Goal: Task Accomplishment & Management: Complete application form

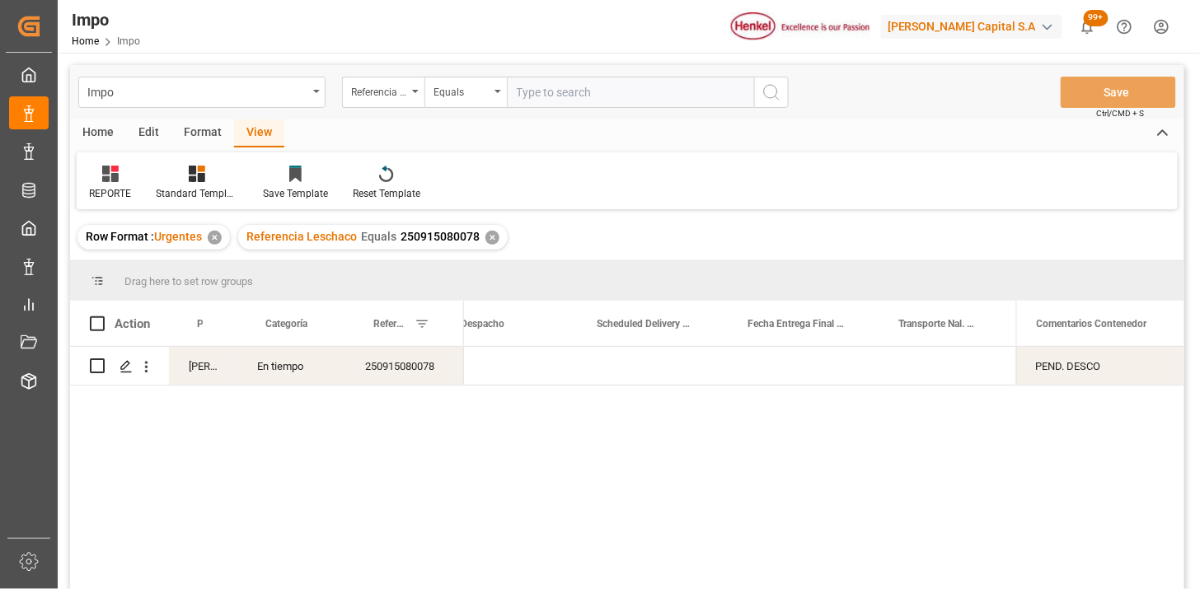
scroll to position [0, 2688]
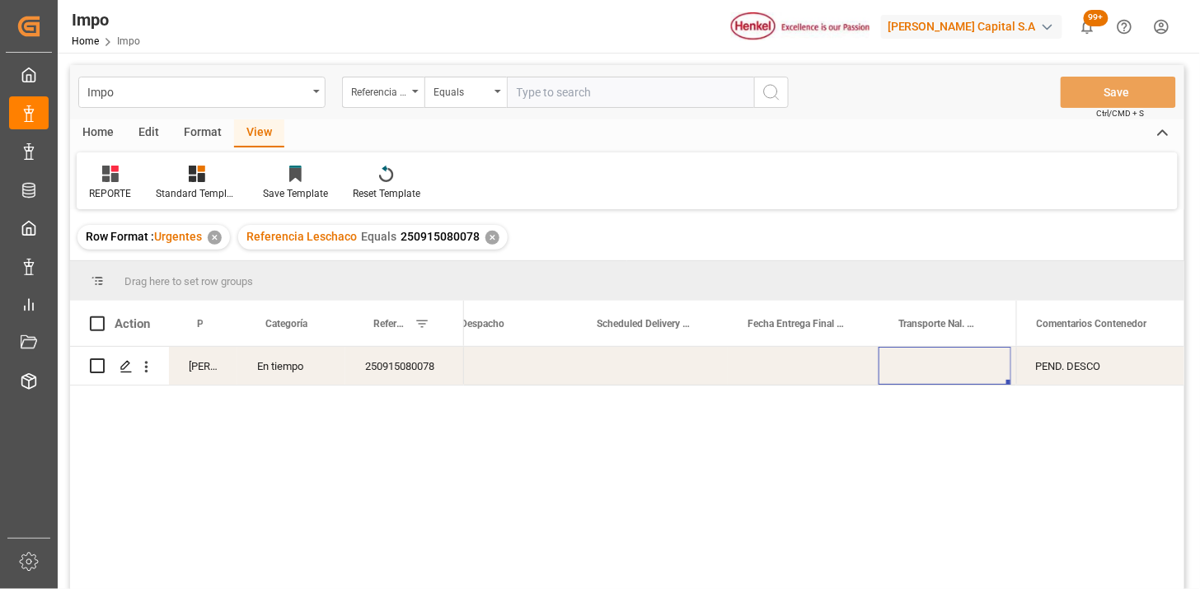
click at [611, 99] on input "text" at bounding box center [630, 92] width 247 height 31
paste input "250906900522"
type input "250906900522"
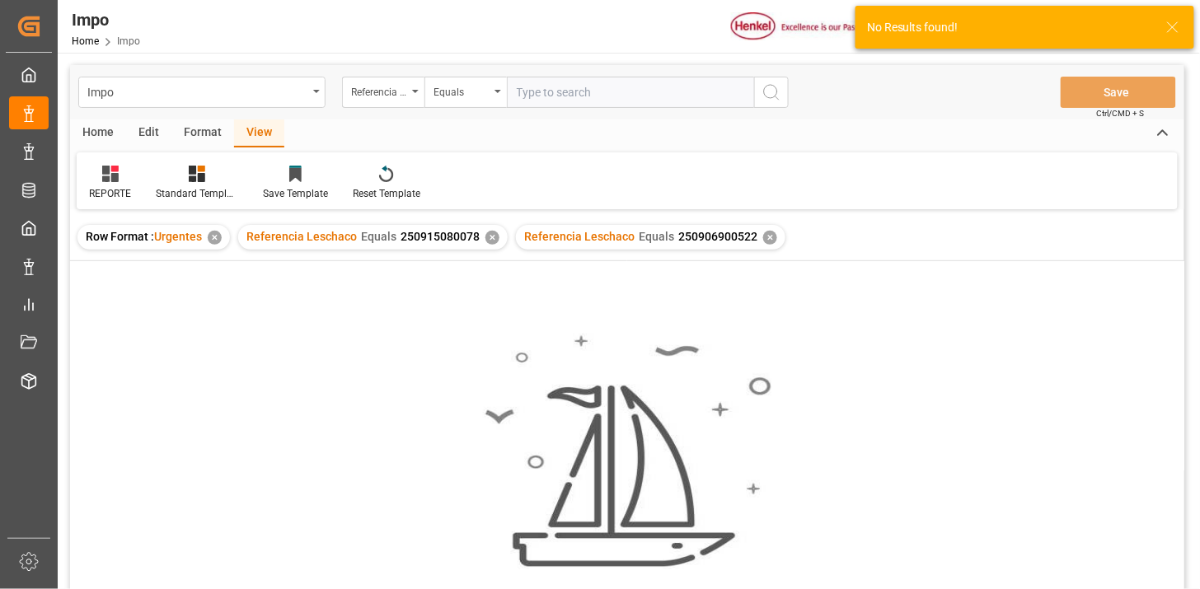
click at [490, 240] on div "✕" at bounding box center [492, 238] width 14 height 14
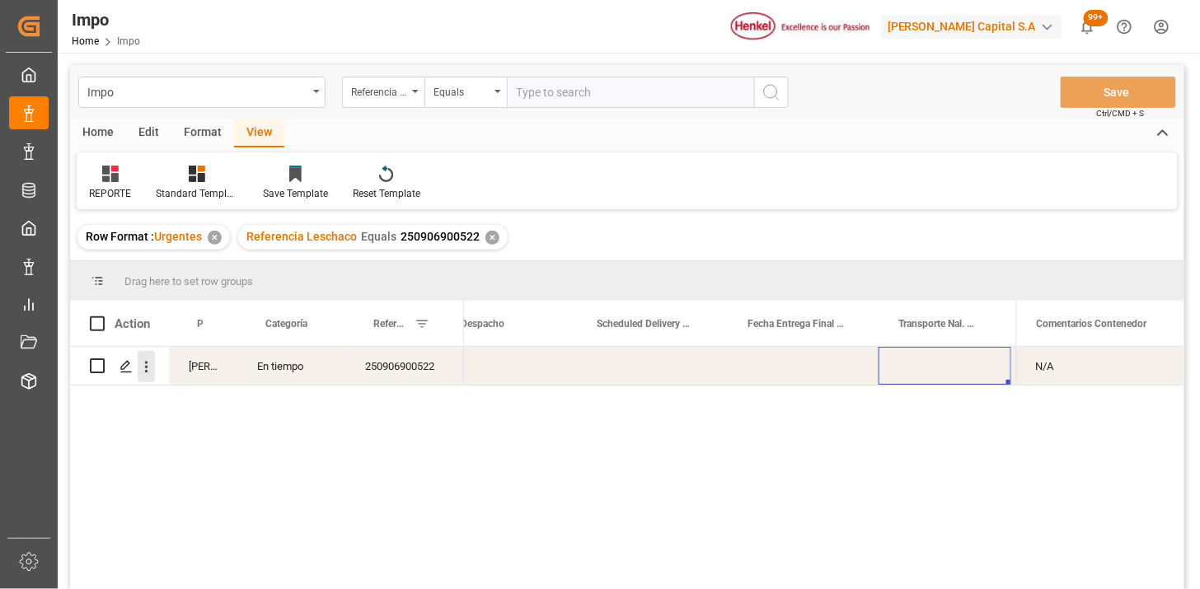
click at [151, 369] on icon "open menu" at bounding box center [146, 367] width 17 height 17
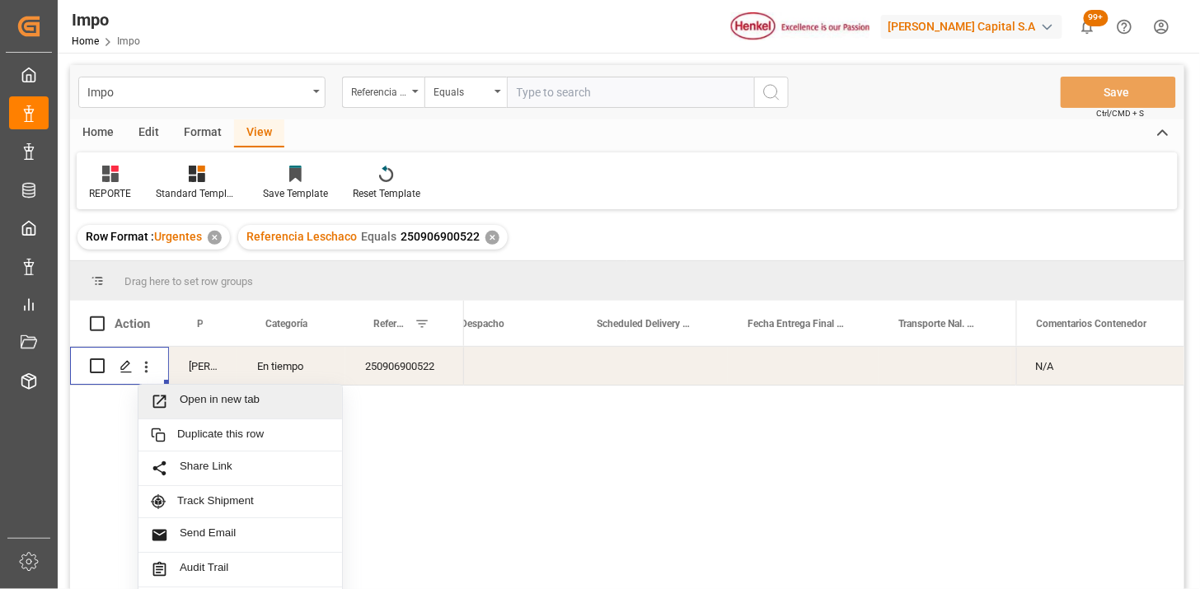
click at [178, 396] on span "Press SPACE to select this row." at bounding box center [165, 401] width 29 height 17
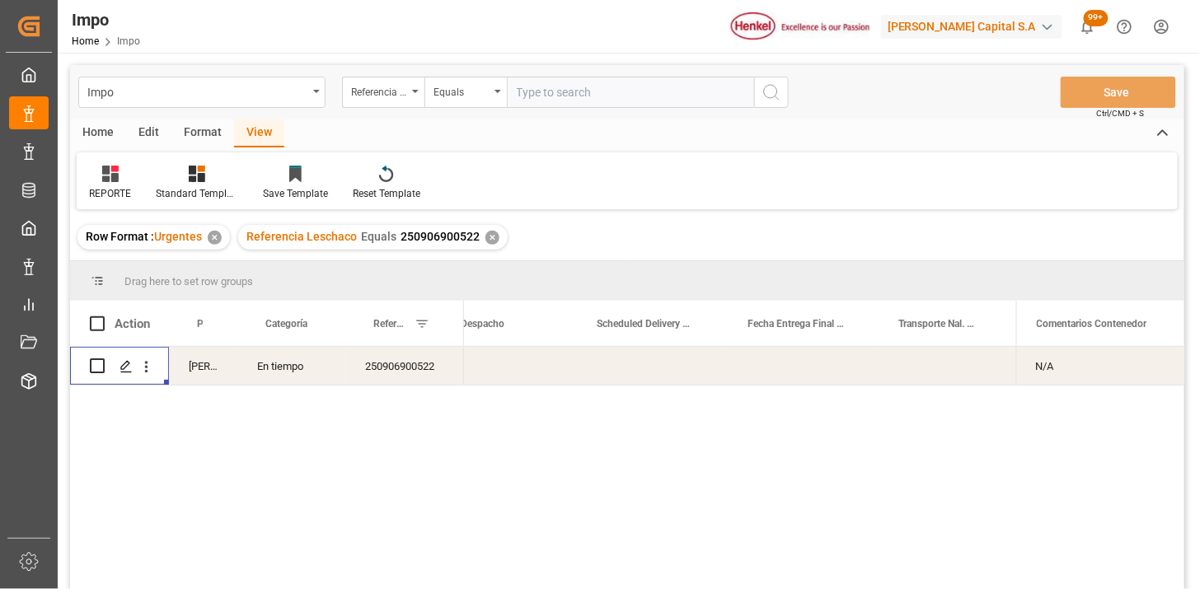
drag, startPoint x: 558, startPoint y: 99, endPoint x: 566, endPoint y: 96, distance: 8.9
click at [558, 96] on input "text" at bounding box center [630, 92] width 247 height 31
paste input "250906900550"
type input "250906900550"
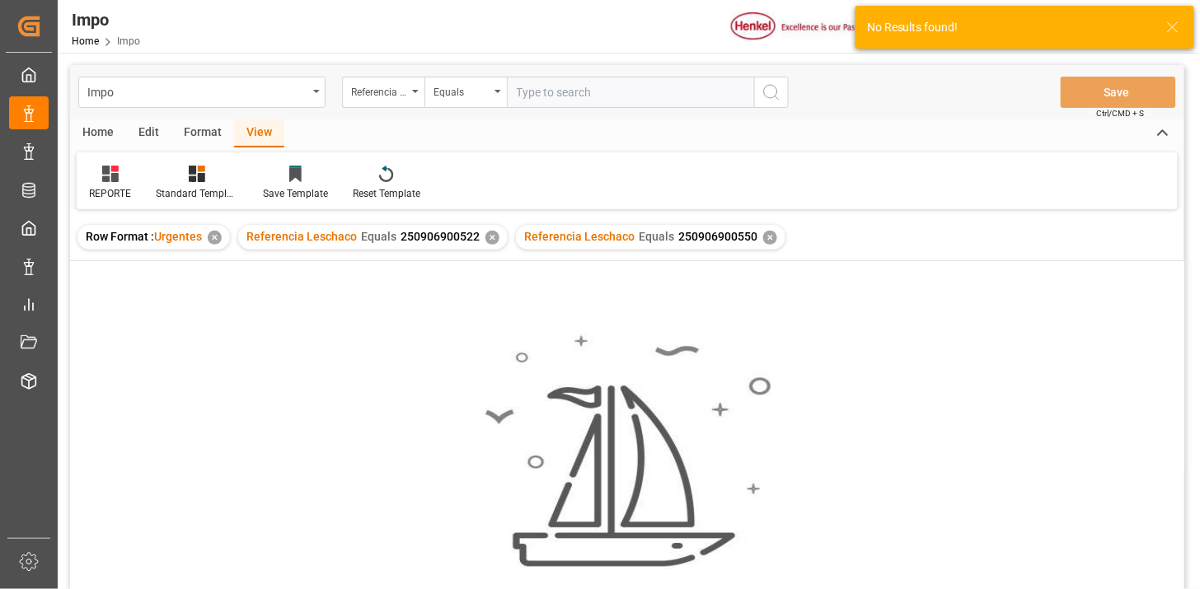
click at [490, 231] on div "✕" at bounding box center [492, 238] width 14 height 14
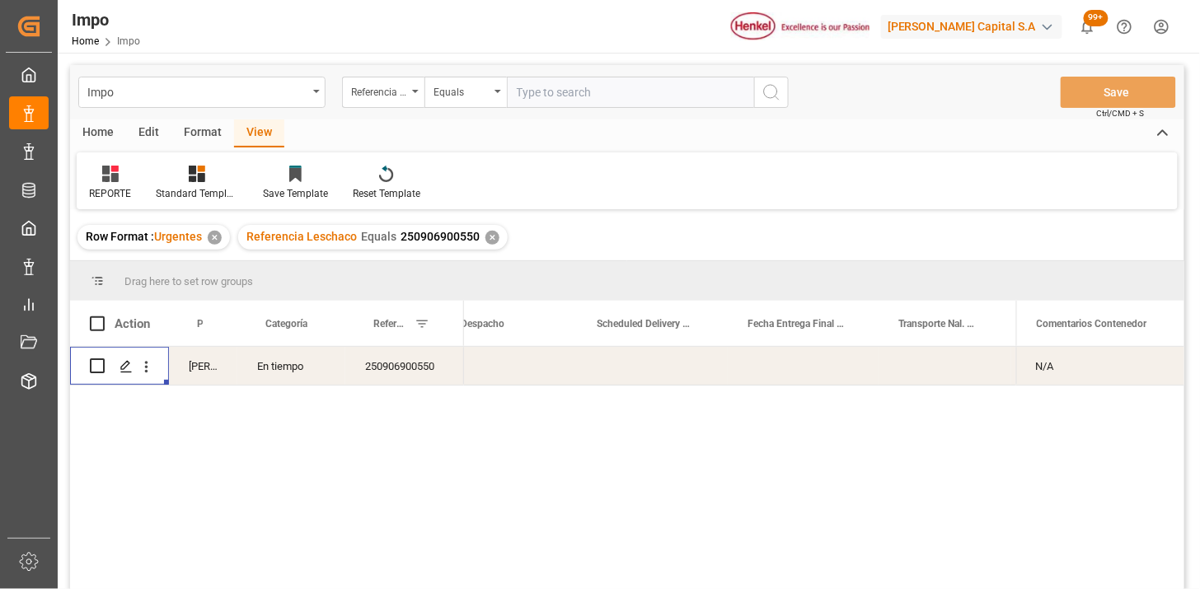
click at [149, 368] on icon "open menu" at bounding box center [146, 367] width 17 height 17
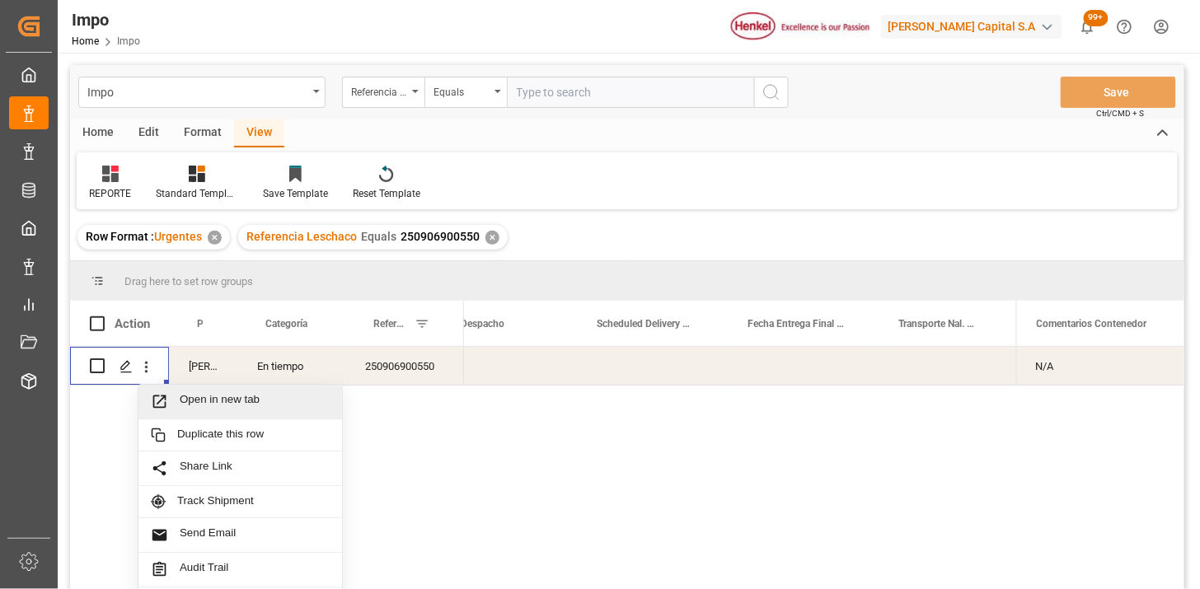
click at [181, 399] on span "Open in new tab" at bounding box center [255, 401] width 150 height 17
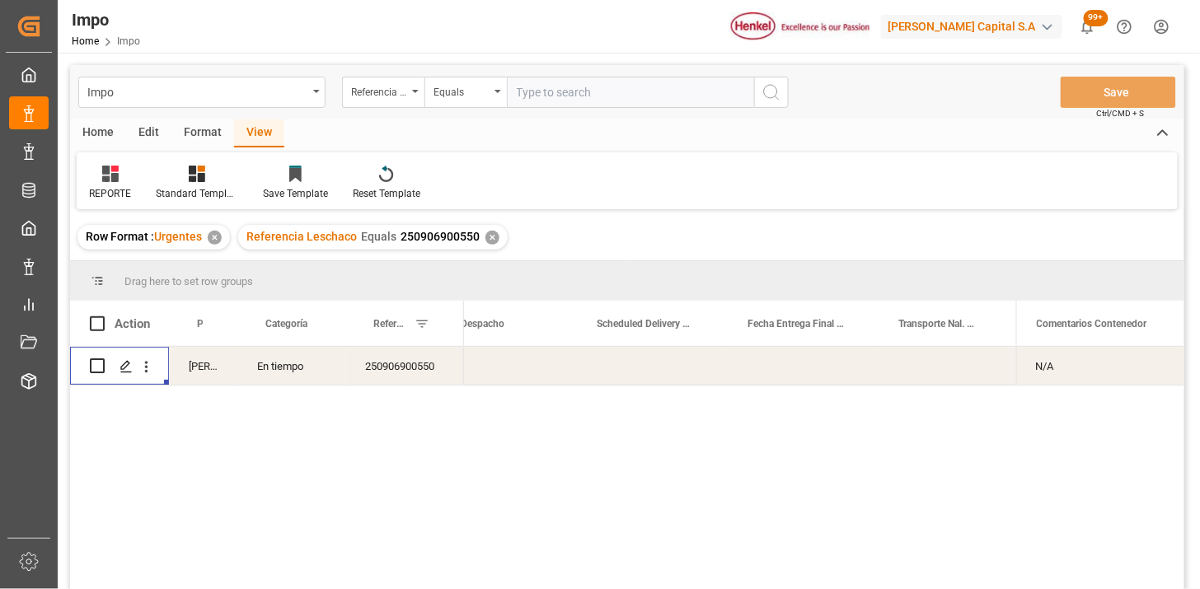
click at [643, 101] on input "text" at bounding box center [630, 92] width 247 height 31
paste input "250906900523"
type input "250906900523"
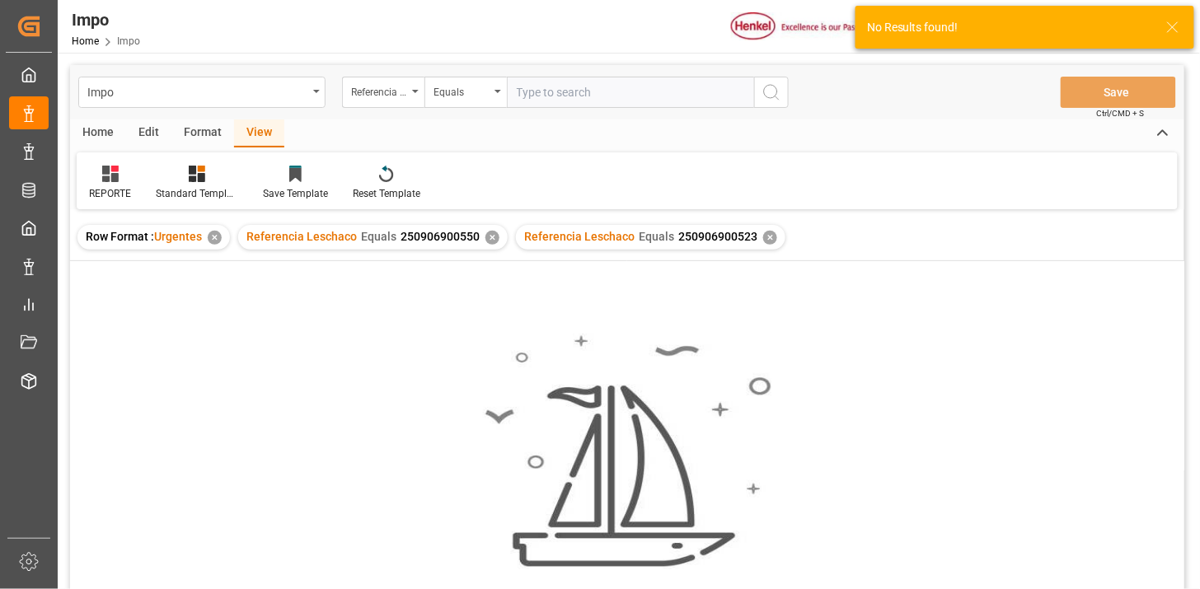
click at [486, 240] on div "✕" at bounding box center [492, 238] width 14 height 14
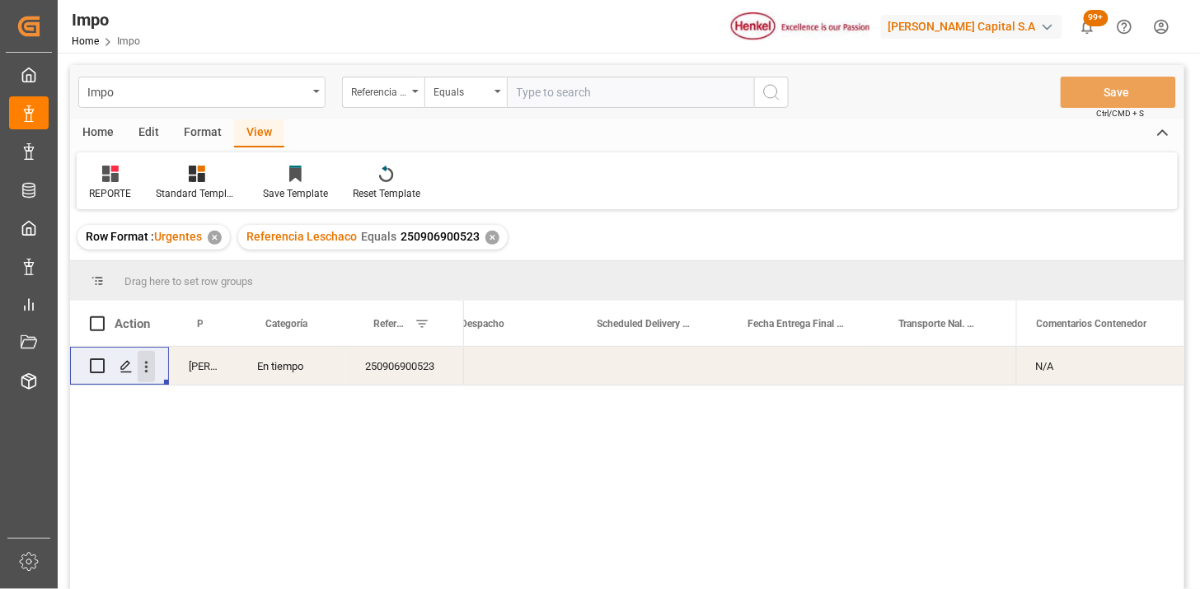
click at [149, 371] on icon "open menu" at bounding box center [146, 367] width 17 height 17
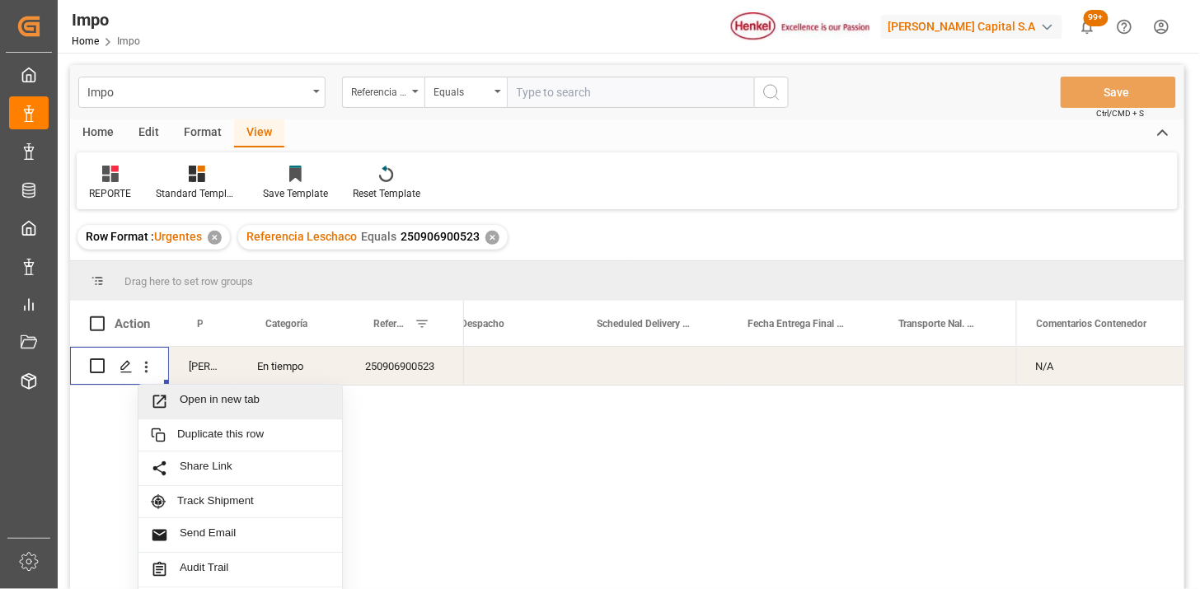
click at [196, 402] on span "Open in new tab" at bounding box center [255, 401] width 150 height 17
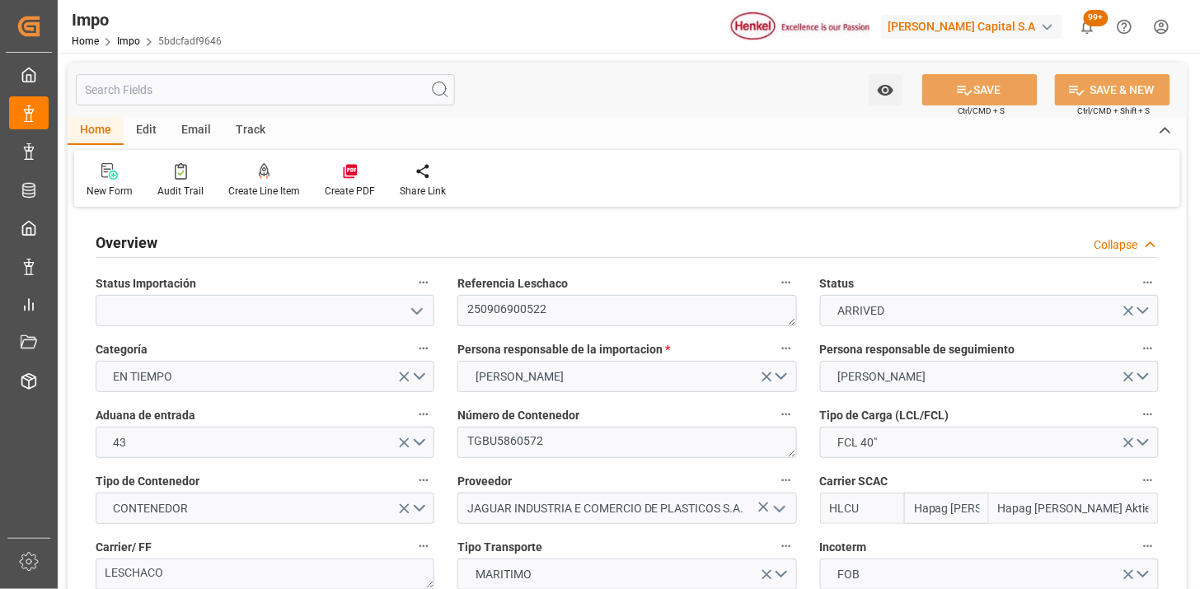
type input "Hapag [PERSON_NAME]"
type input "Hapag [PERSON_NAME] Aktiengesellschaft"
type input "1"
type input "32.904"
type input "20"
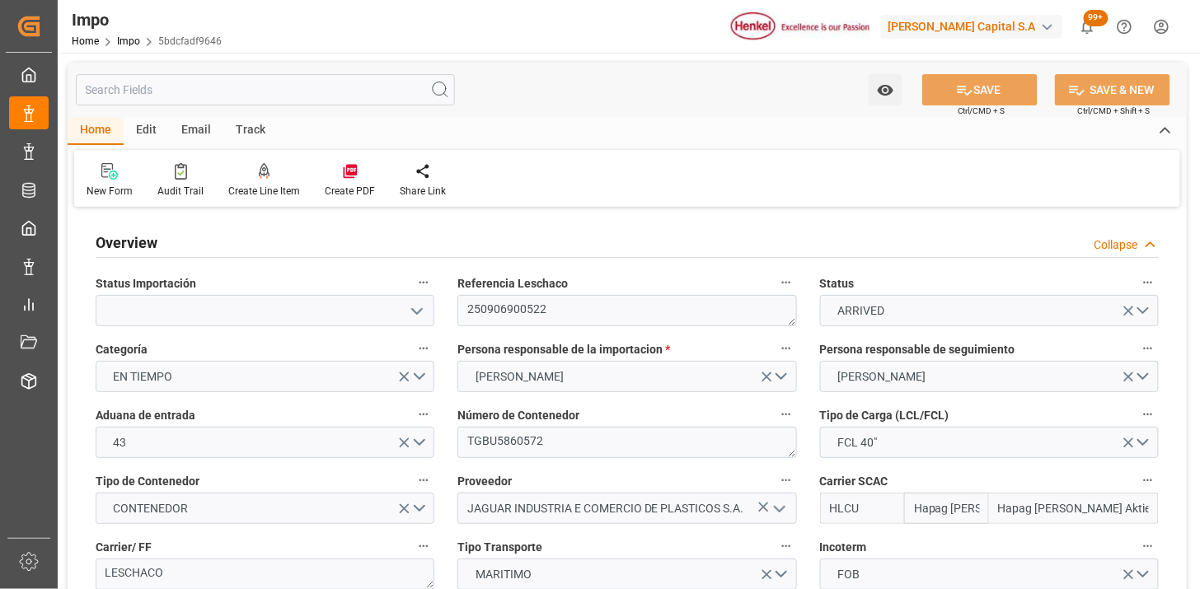
type input "[DATE]"
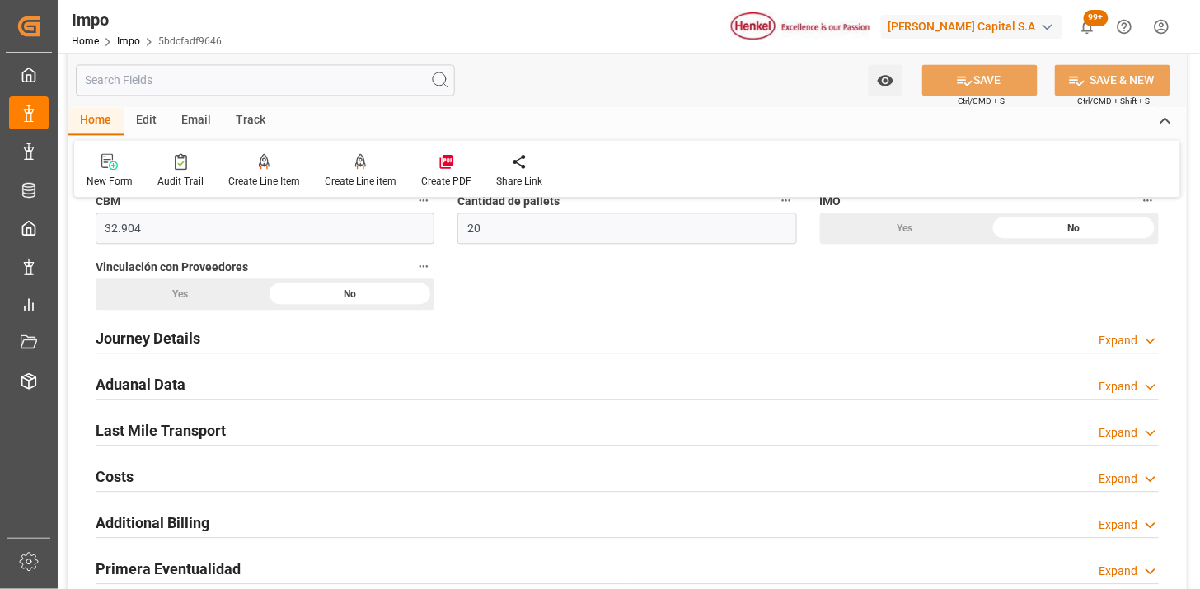
scroll to position [1099, 0]
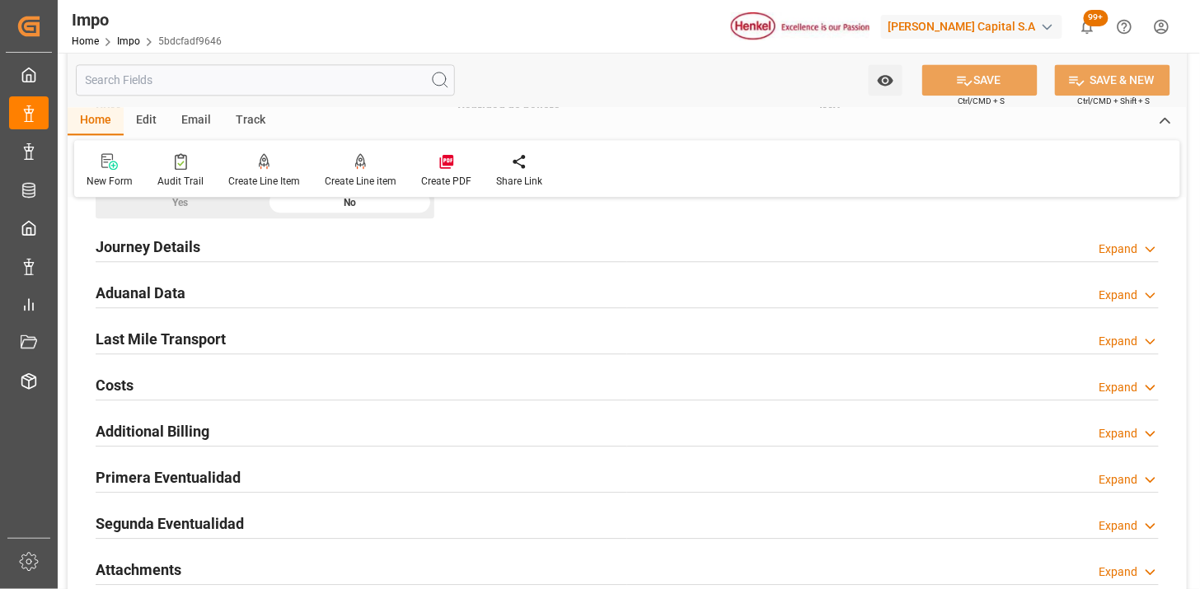
click at [372, 289] on div "Aduanal Data Expand" at bounding box center [627, 291] width 1063 height 31
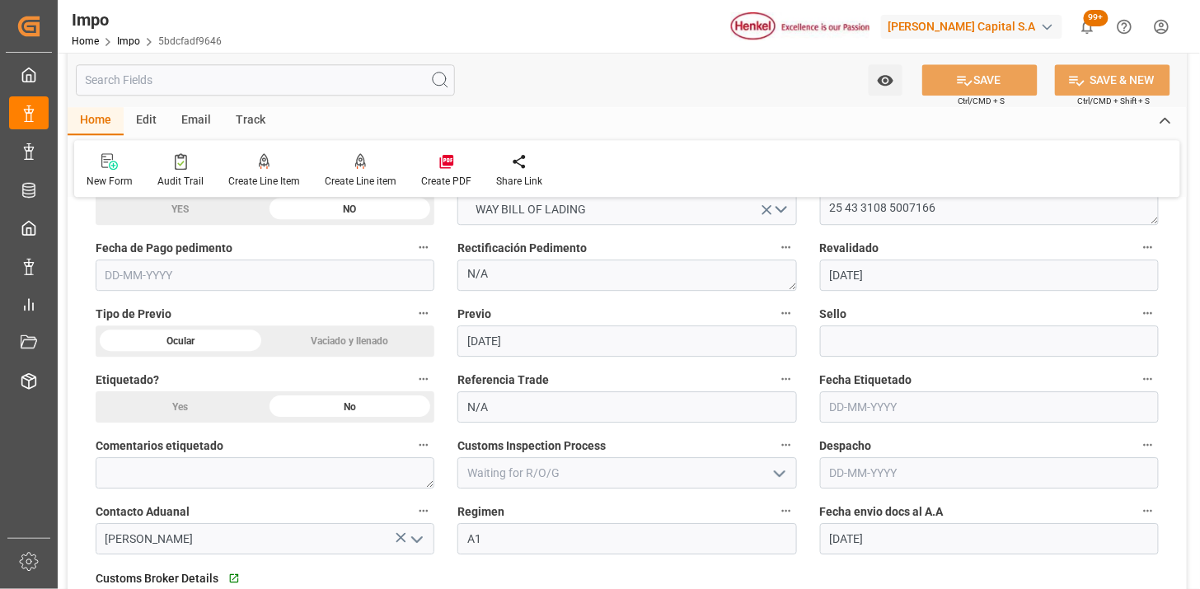
scroll to position [1282, 0]
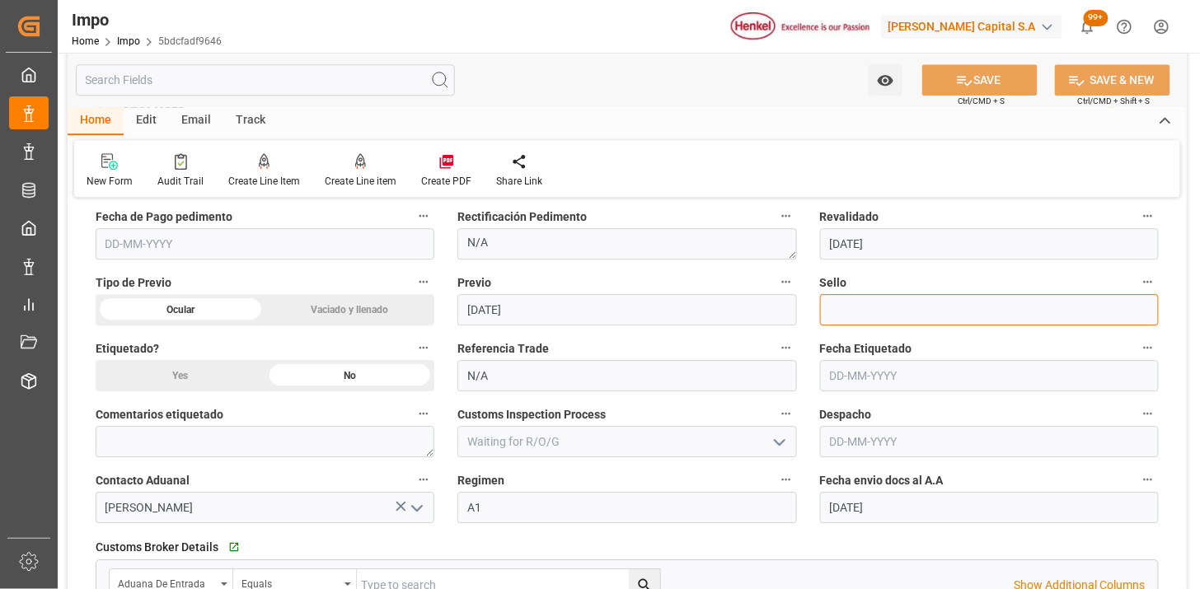
click at [839, 300] on input at bounding box center [989, 309] width 339 height 31
paste input "CEM23-3583415"
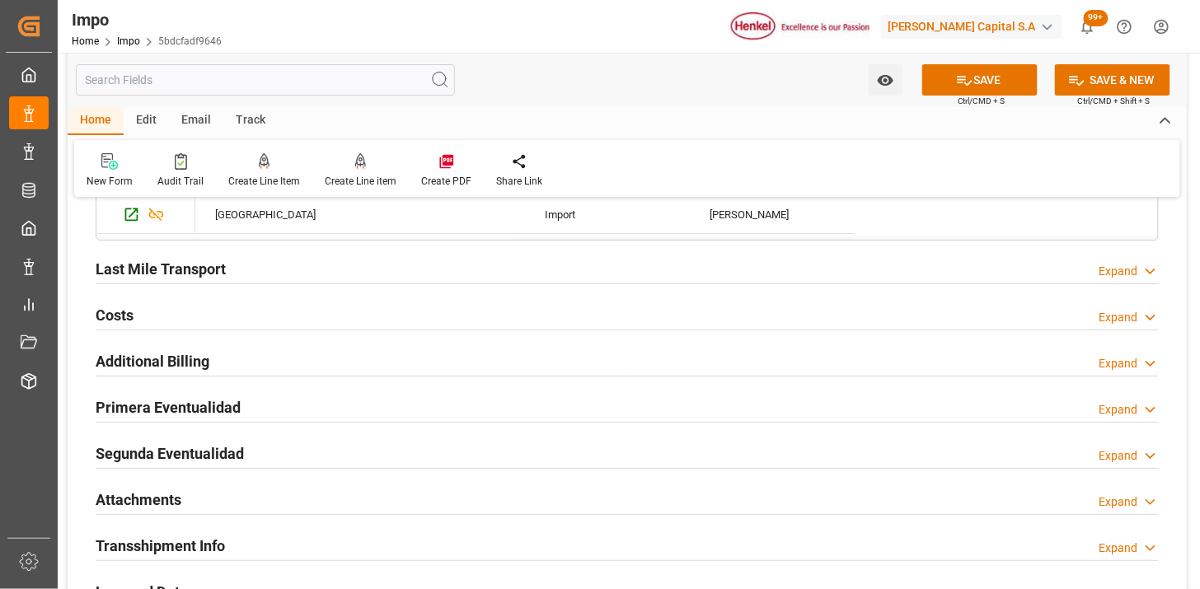
scroll to position [1831, 0]
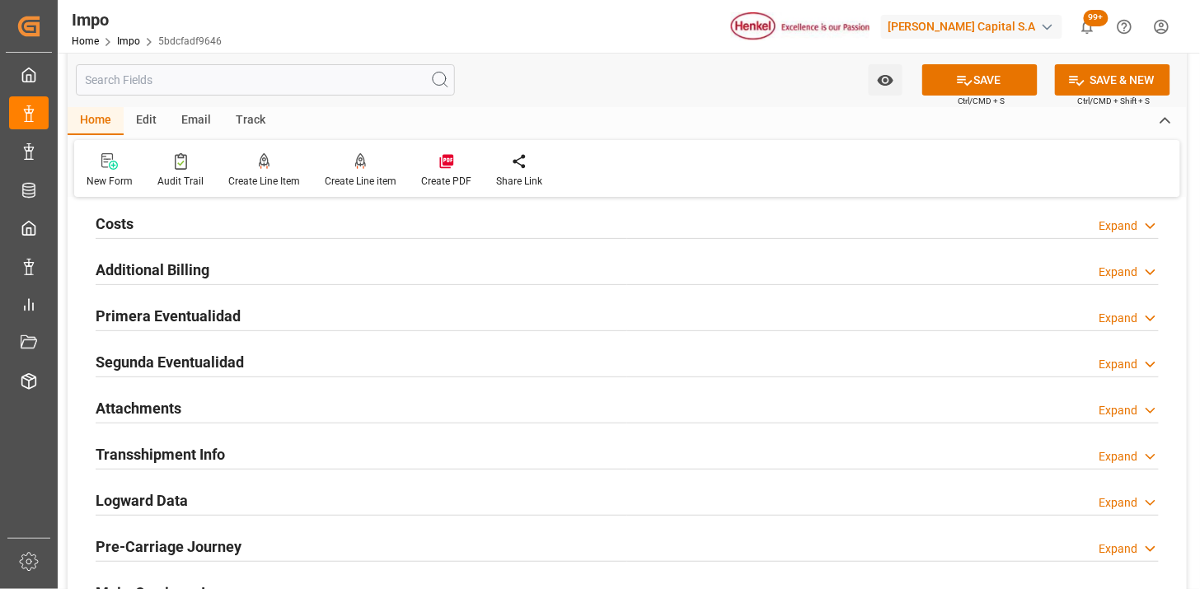
type input "CEM23-3583415"
click at [429, 317] on div "Primera Eventualidad Expand" at bounding box center [627, 314] width 1063 height 31
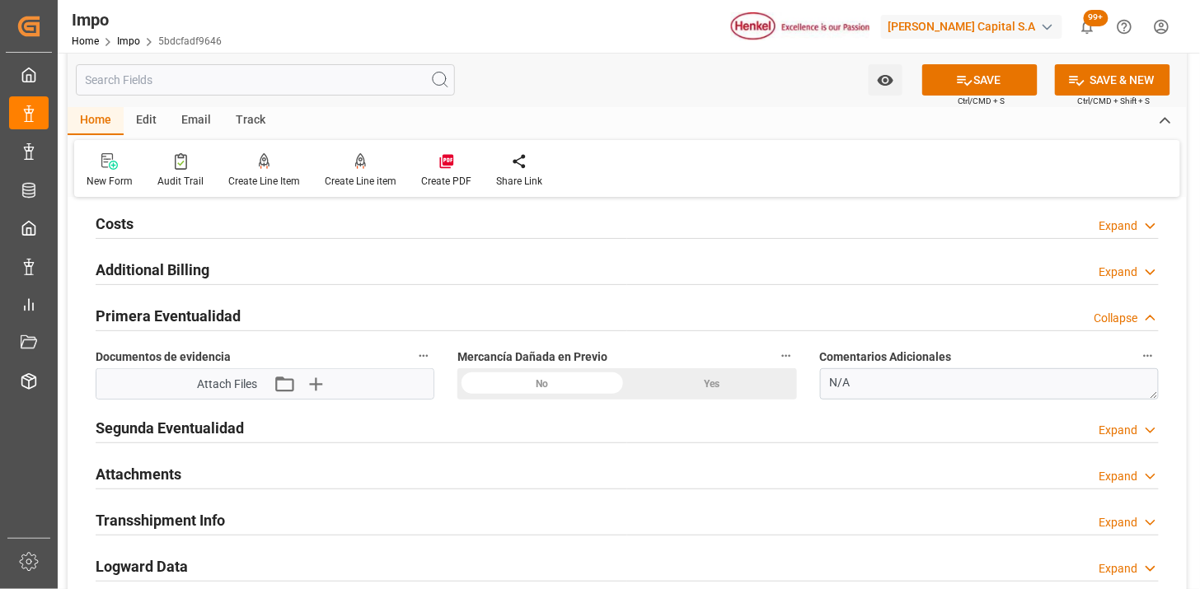
scroll to position [1923, 0]
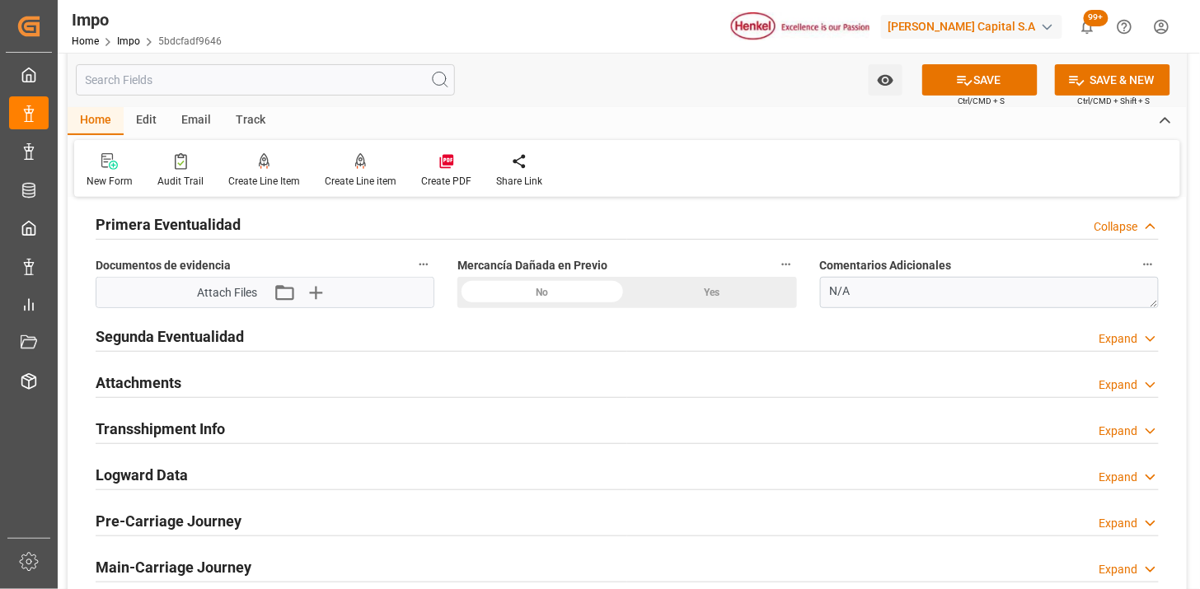
click at [582, 294] on div "No" at bounding box center [542, 292] width 170 height 31
click at [319, 299] on icon "button" at bounding box center [315, 292] width 26 height 26
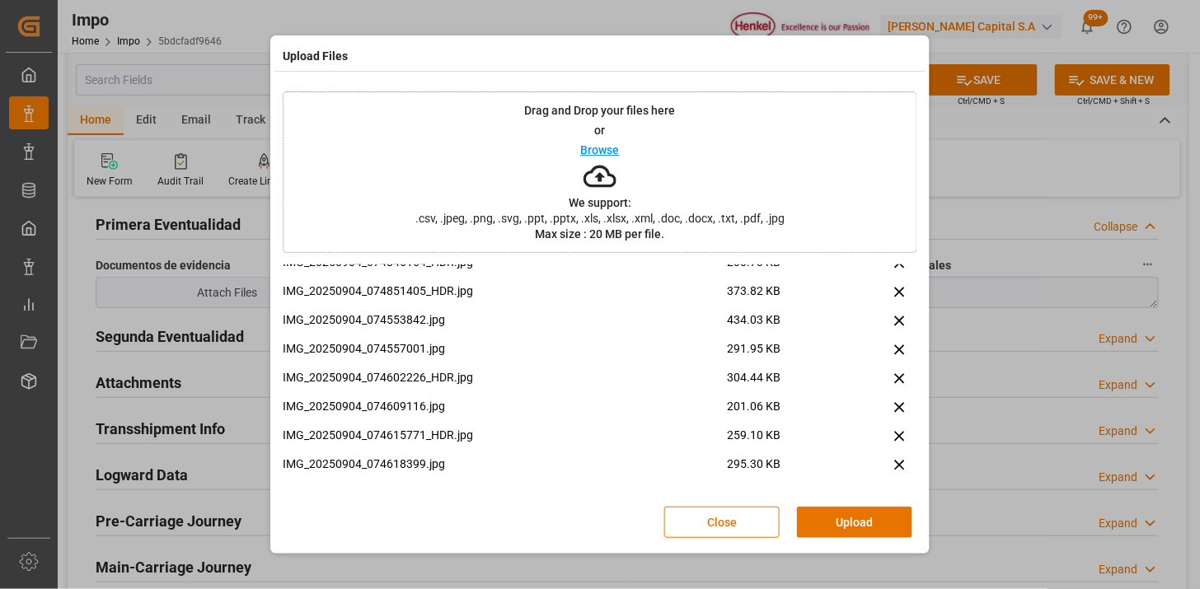
scroll to position [0, 0]
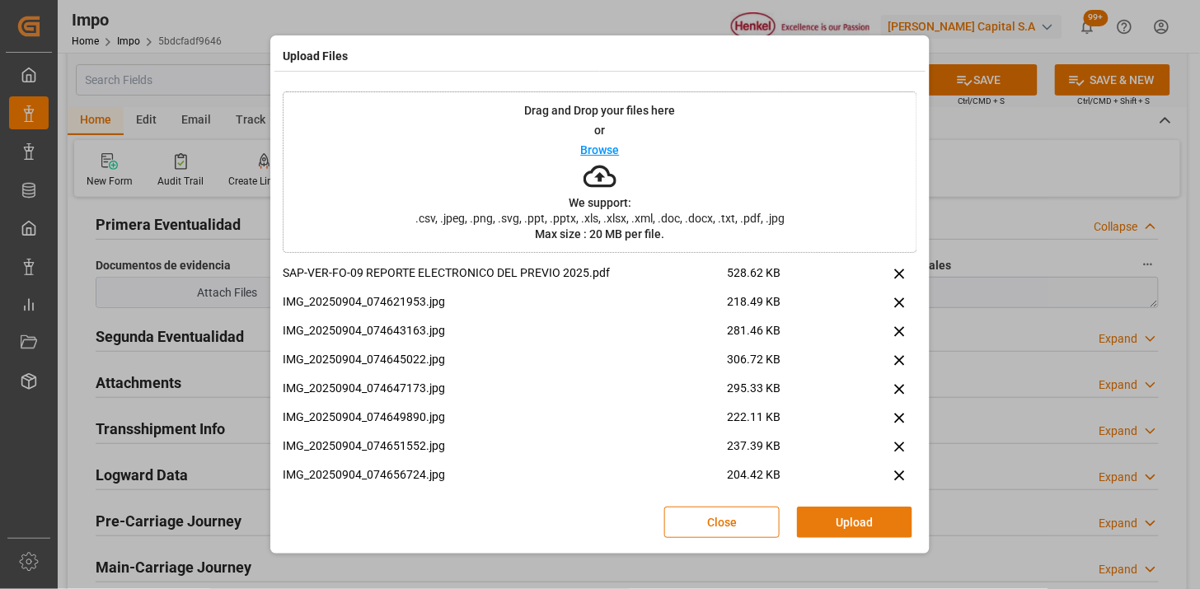
click at [820, 512] on button "Upload" at bounding box center [854, 522] width 115 height 31
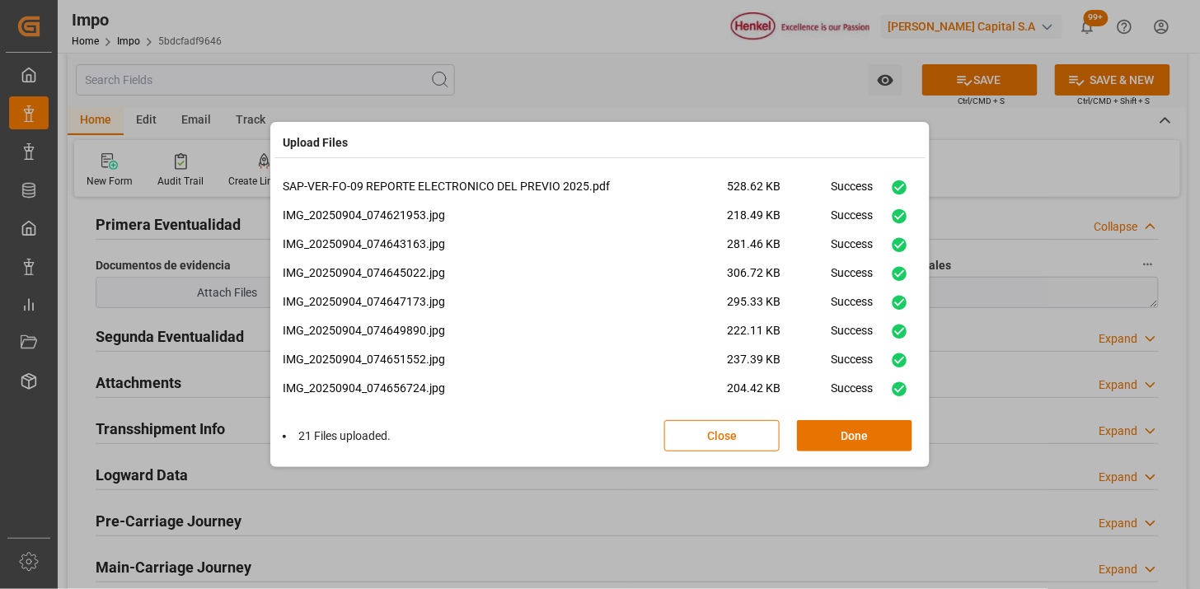
scroll to position [385, 0]
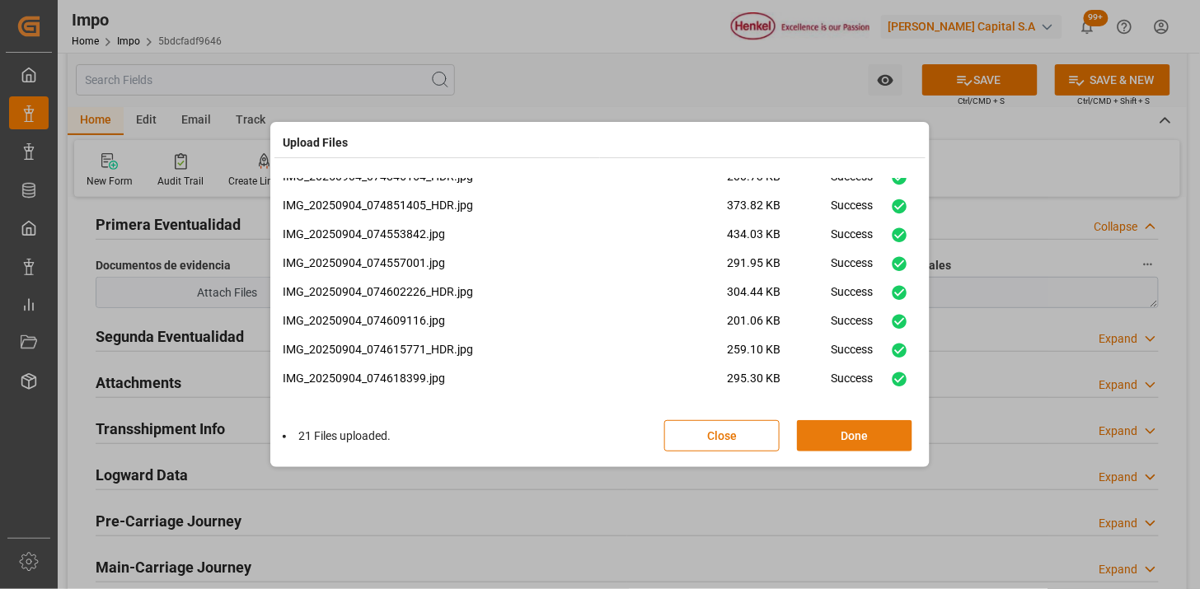
click at [828, 448] on button "Done" at bounding box center [854, 435] width 115 height 31
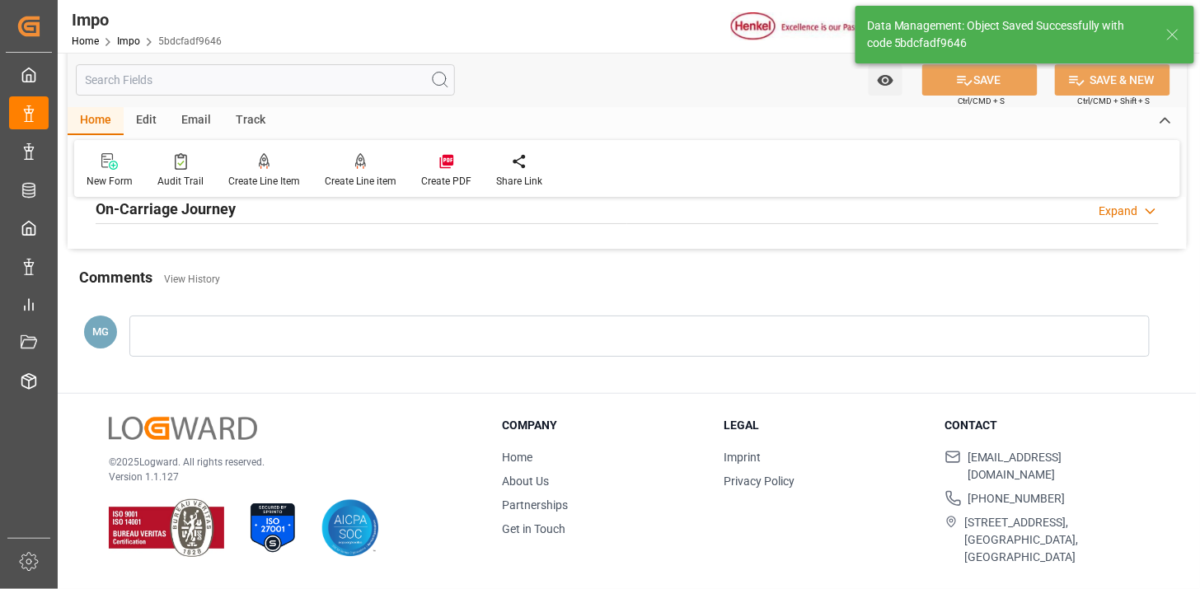
scroll to position [1352, 0]
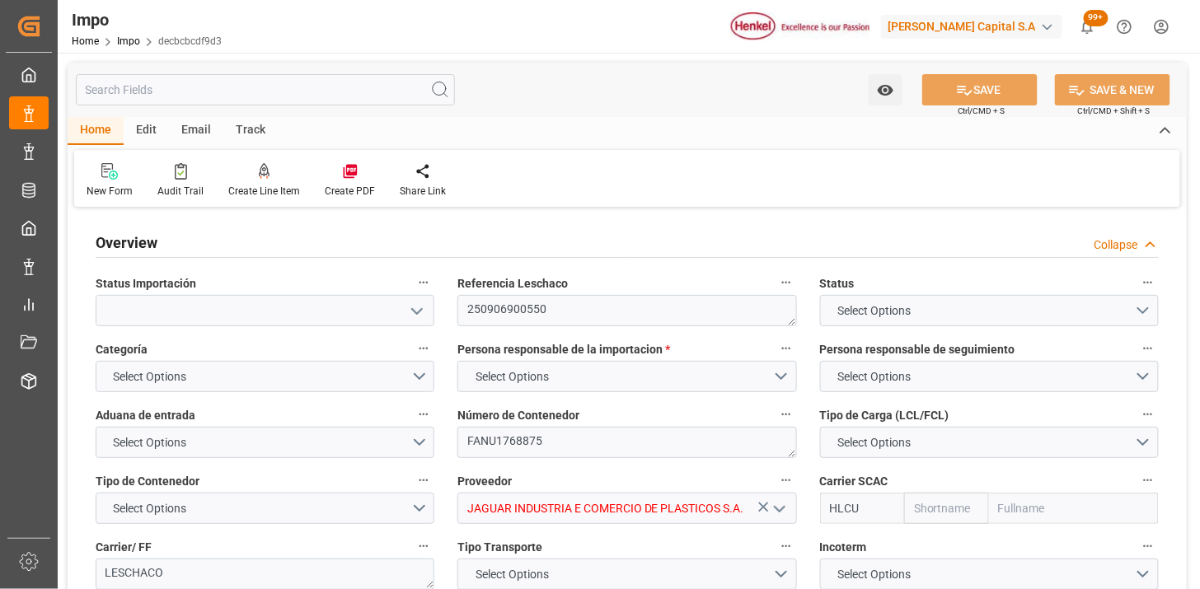
type input "Hapag [PERSON_NAME]"
type input "Hapag [PERSON_NAME] Aktiengesellschaft"
type input "1"
type input "32.904"
type input "20"
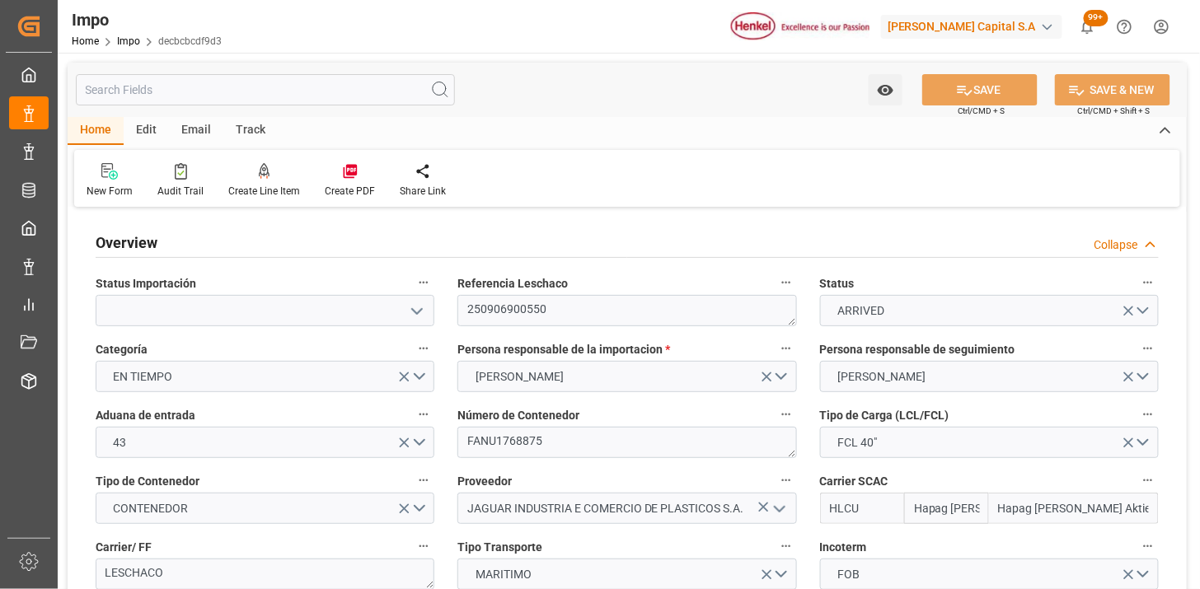
type input "26-08-2025"
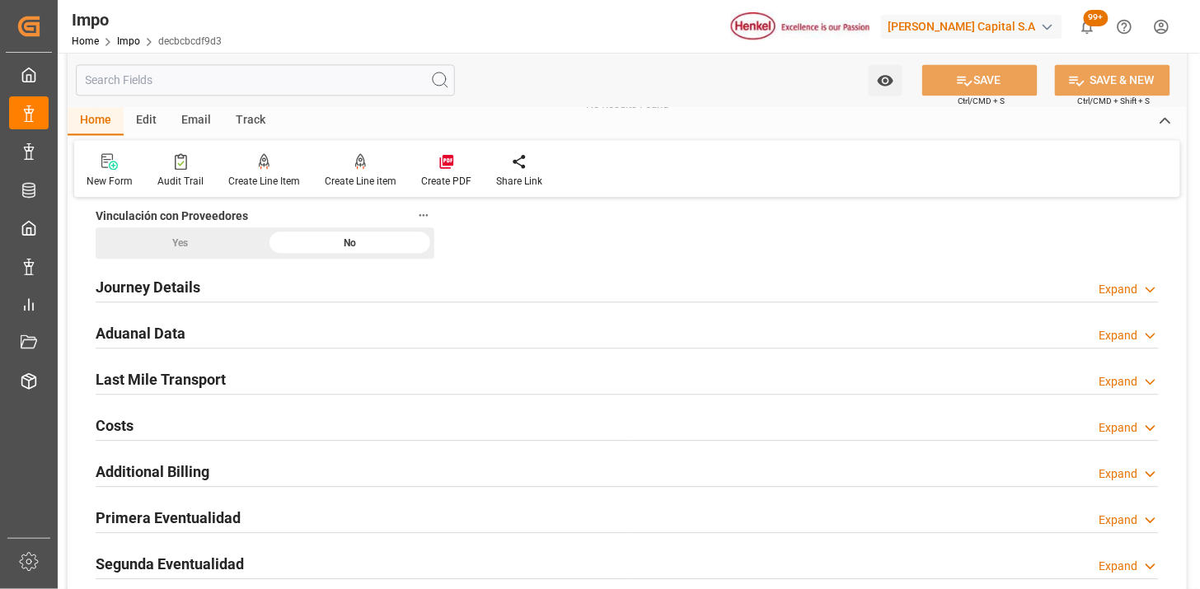
scroll to position [1099, 0]
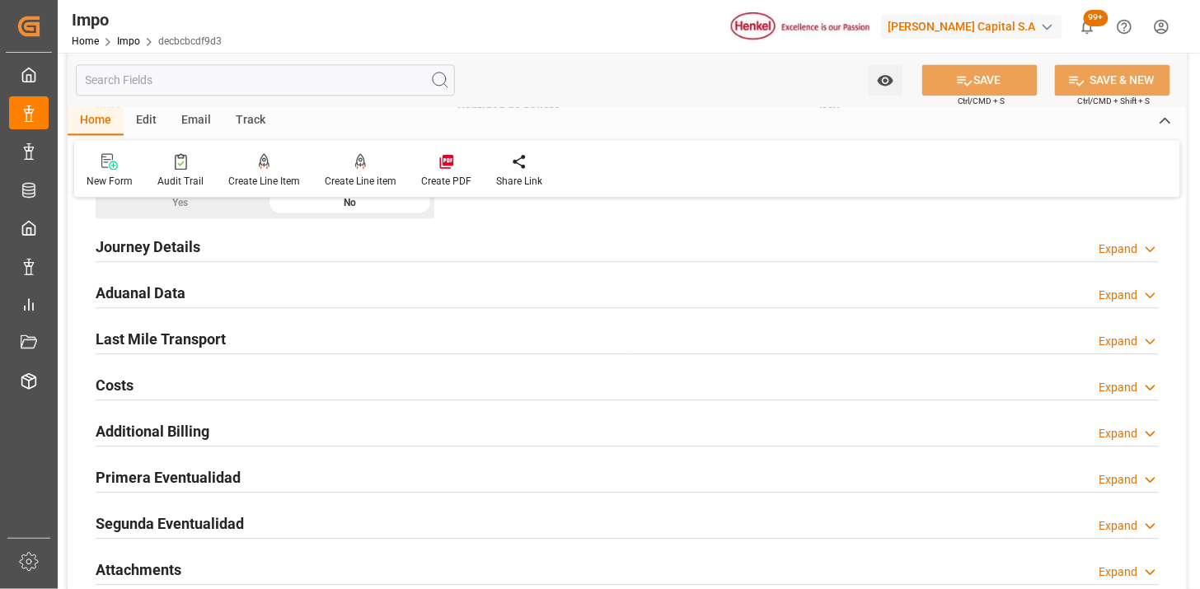
click at [396, 291] on div "Aduanal Data Expand" at bounding box center [627, 291] width 1063 height 31
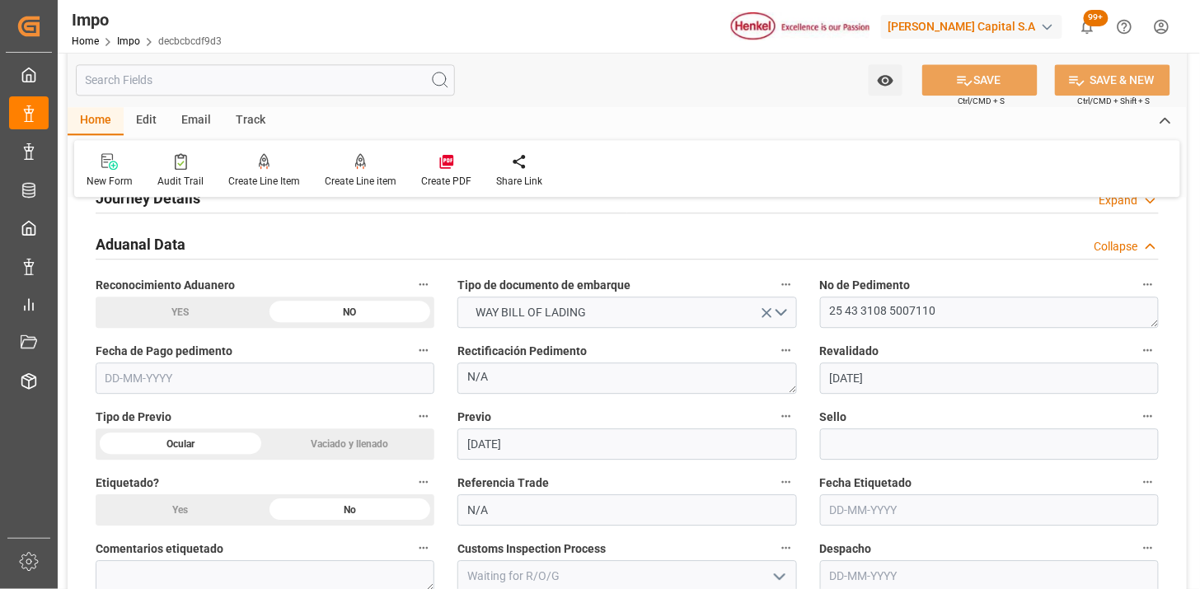
scroll to position [1190, 0]
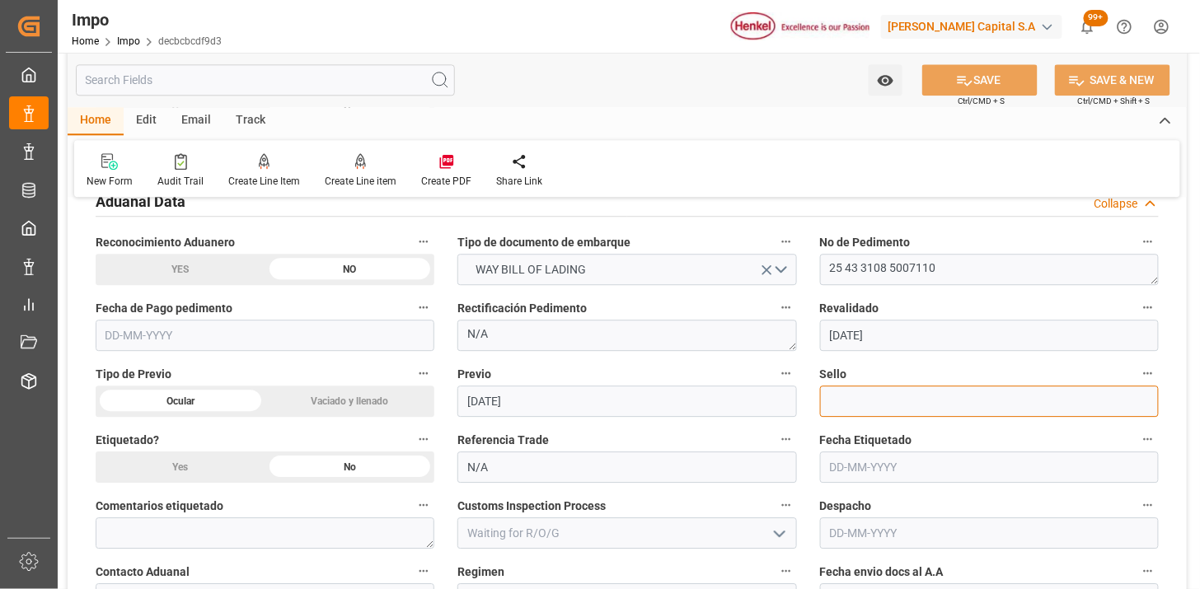
click at [891, 389] on input at bounding box center [989, 401] width 339 height 31
paste input "CEM23-3583414"
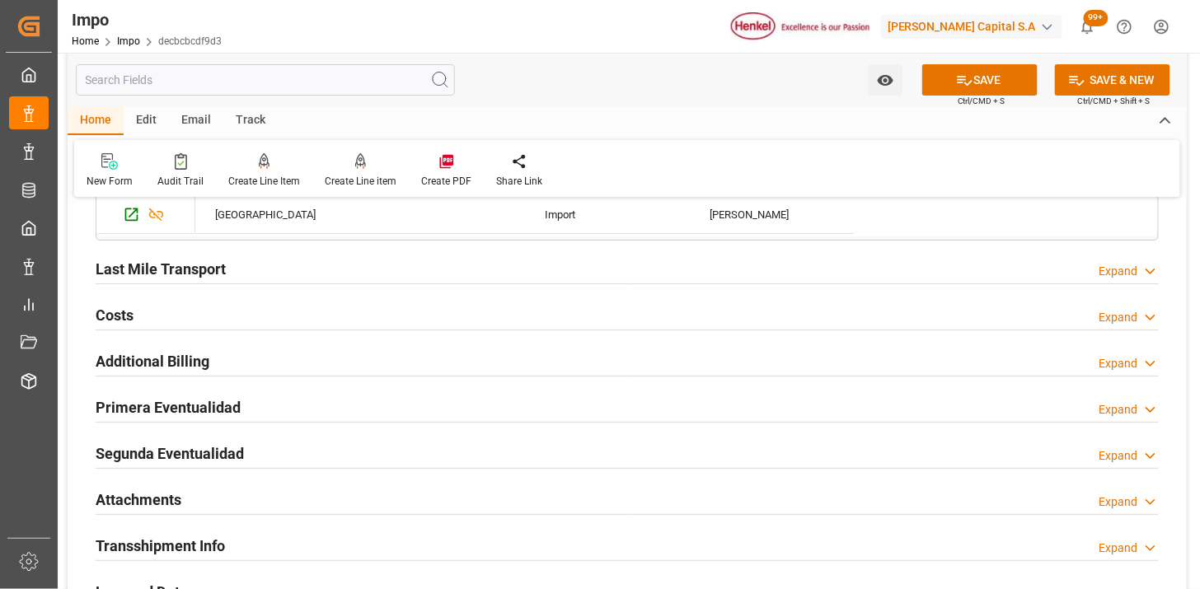
scroll to position [1831, 0]
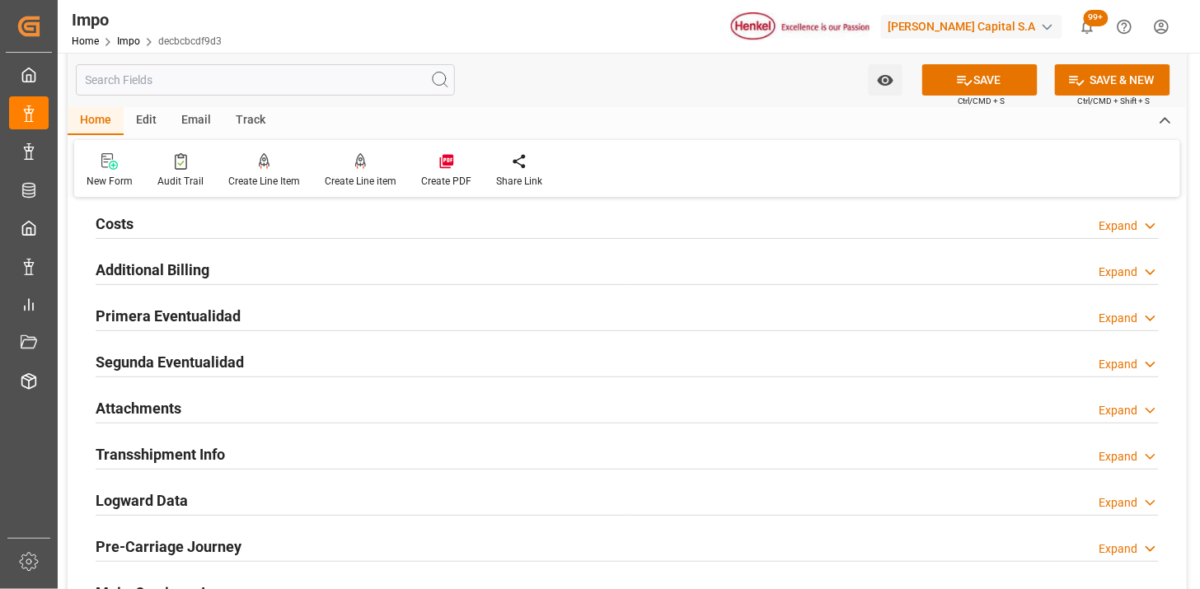
type input "CEM23-3583414"
drag, startPoint x: 429, startPoint y: 308, endPoint x: 438, endPoint y: 305, distance: 8.9
click at [430, 308] on div "Primera Eventualidad Expand" at bounding box center [627, 314] width 1063 height 31
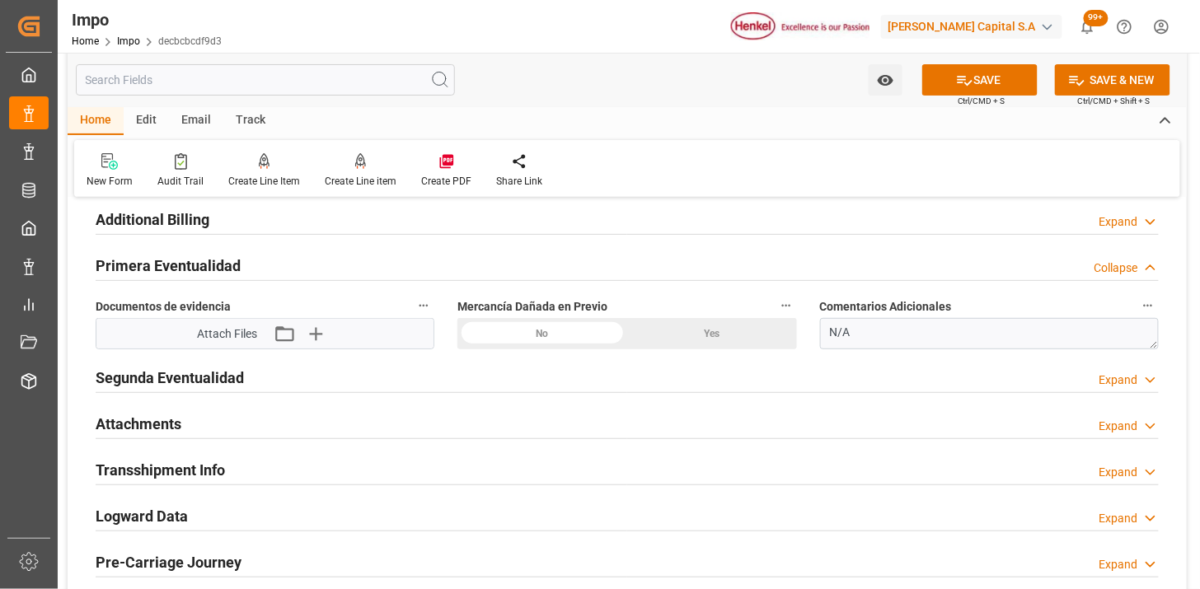
scroll to position [1923, 0]
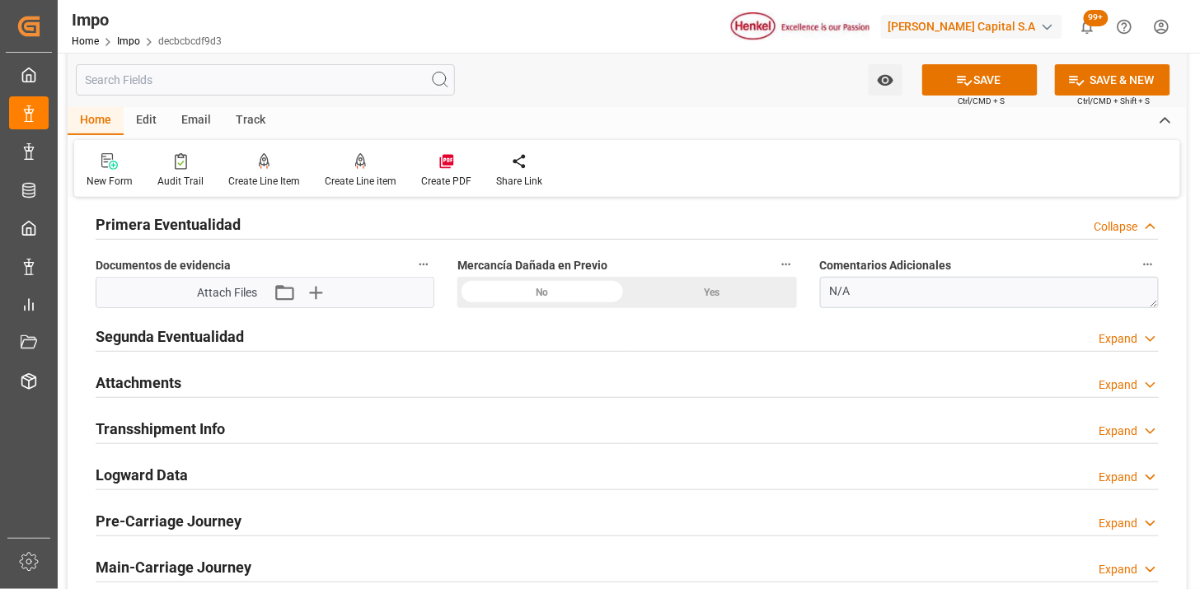
click at [526, 302] on div "No" at bounding box center [542, 292] width 170 height 31
click at [323, 293] on icon "button" at bounding box center [315, 292] width 26 height 26
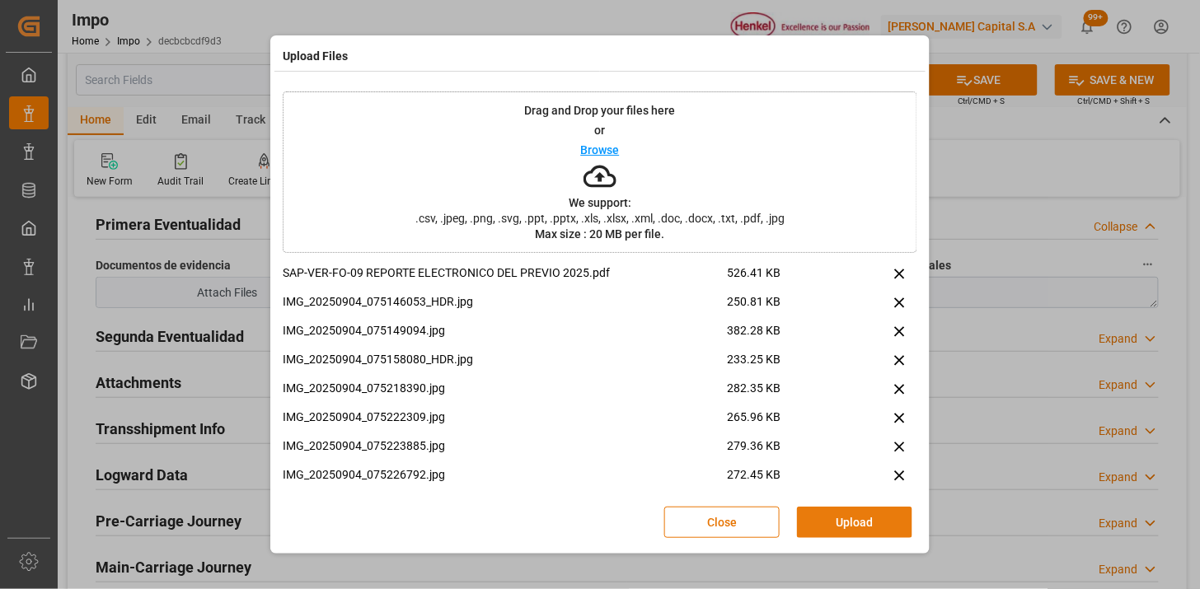
click at [844, 523] on button "Upload" at bounding box center [854, 522] width 115 height 31
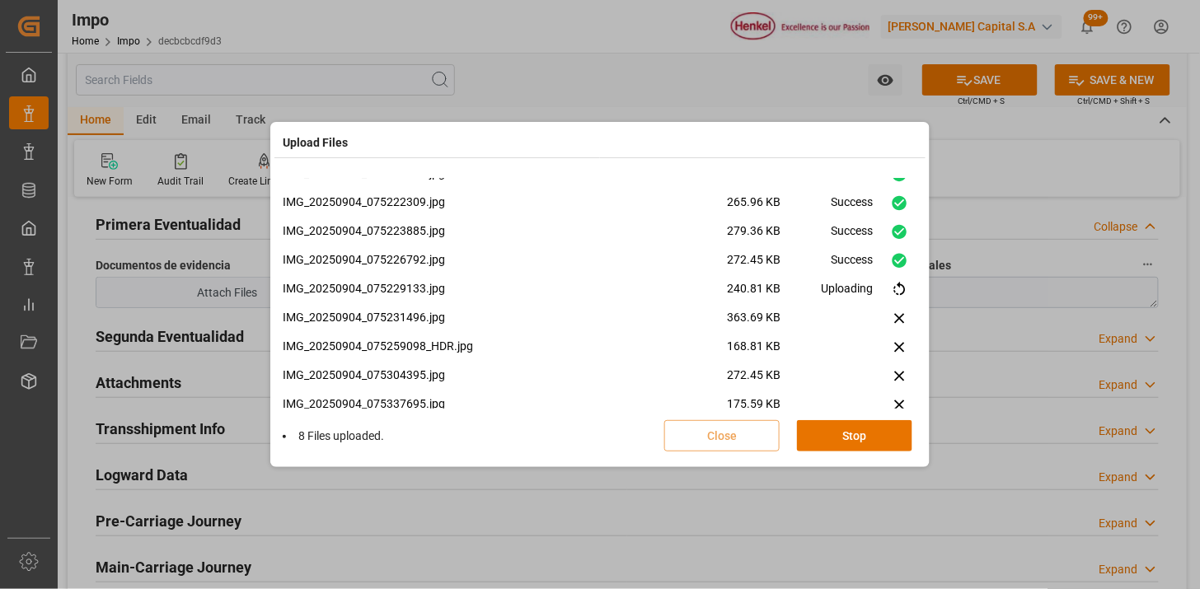
scroll to position [270, 0]
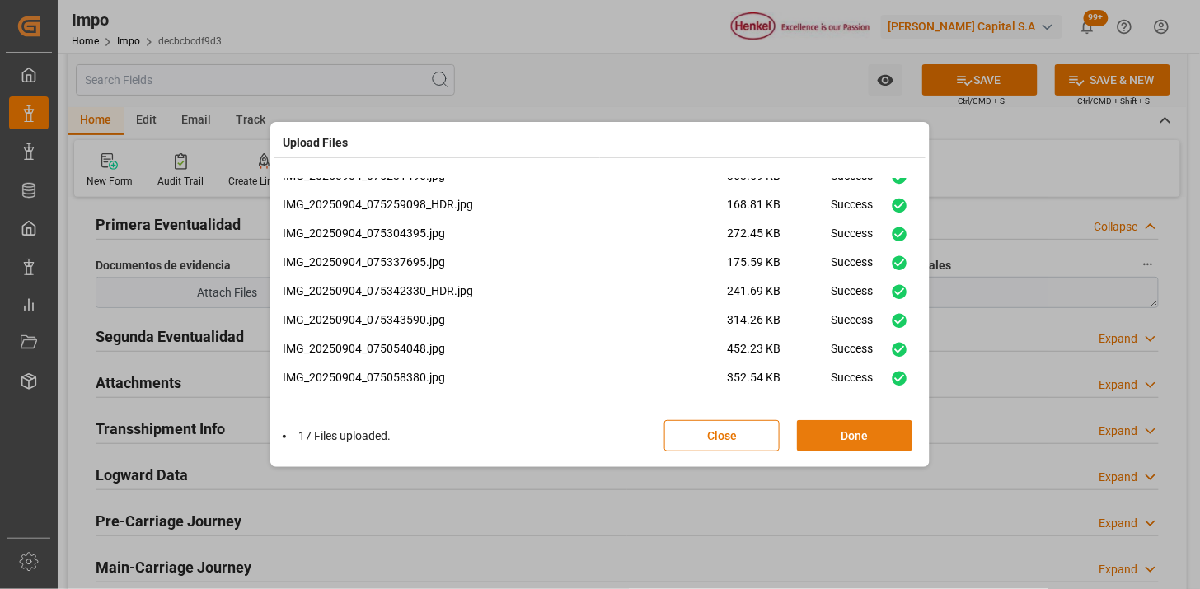
click at [856, 433] on button "Done" at bounding box center [854, 435] width 115 height 31
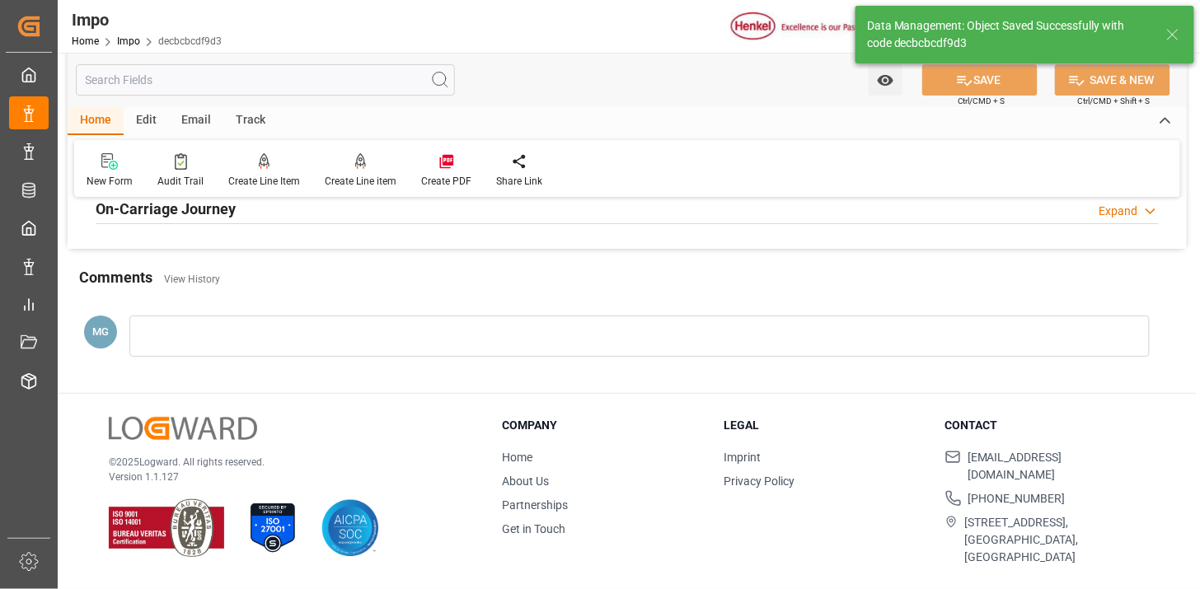
scroll to position [1352, 0]
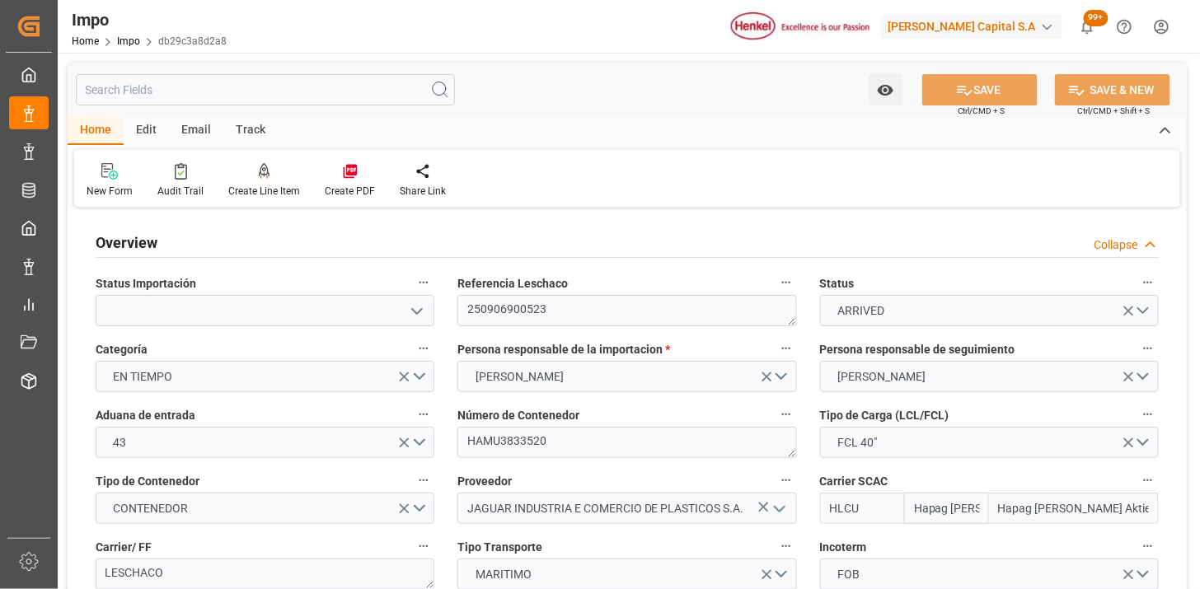
type input "Hapag [PERSON_NAME]"
type input "Hapag [PERSON_NAME] Aktiengesellschaft"
type input "1"
type input "32.904"
type input "20"
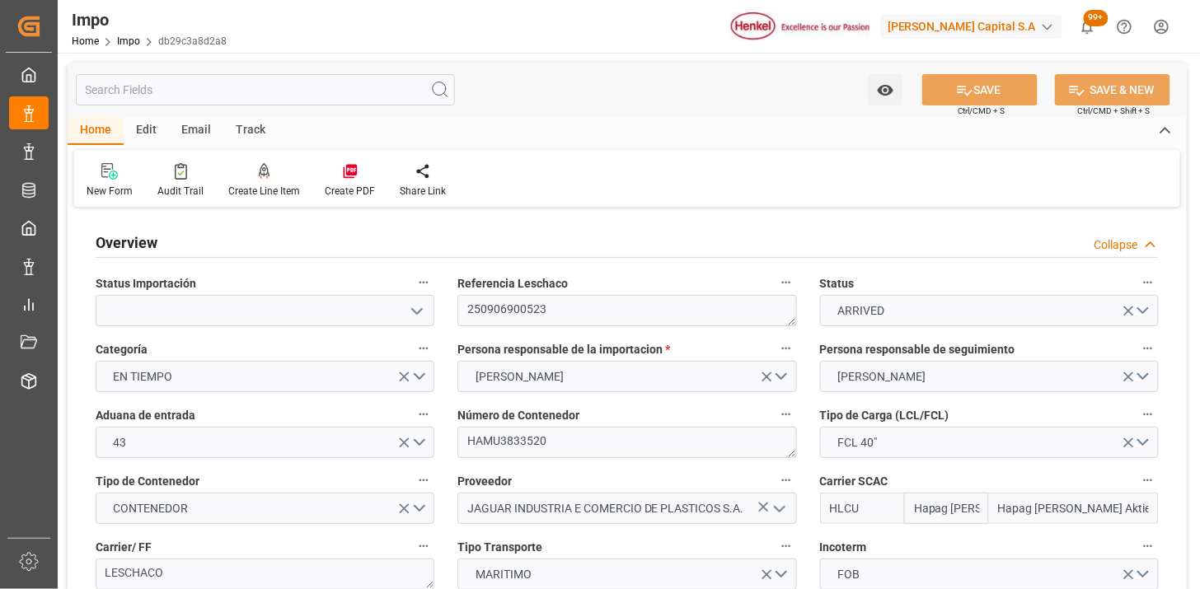
type input "[DATE]"
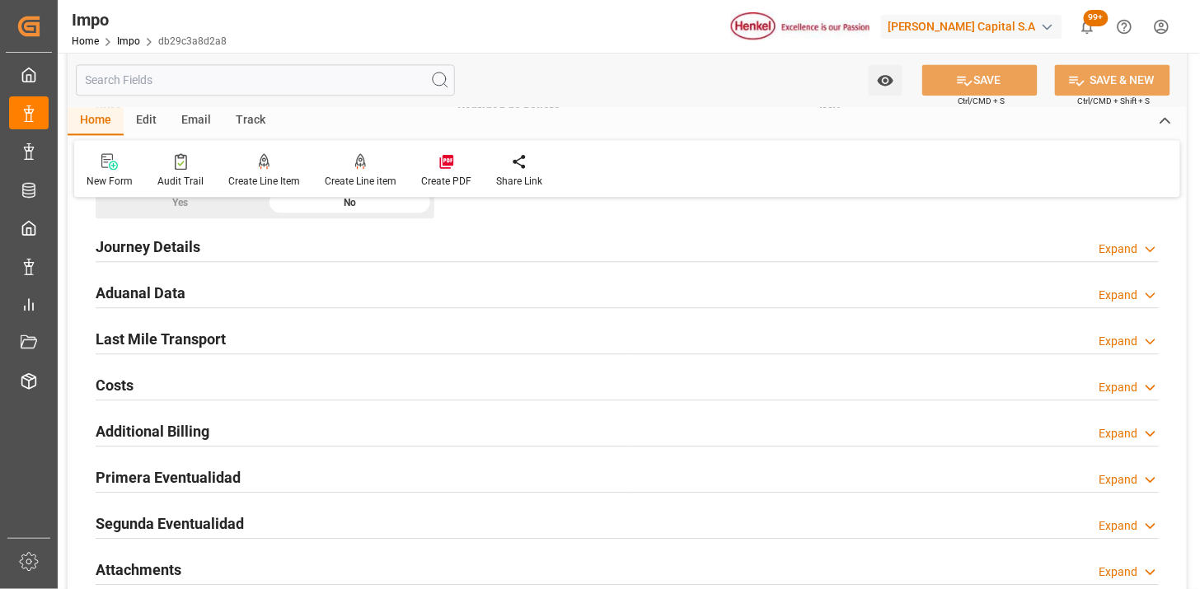
click at [392, 286] on div "Aduanal Data Expand" at bounding box center [627, 291] width 1063 height 31
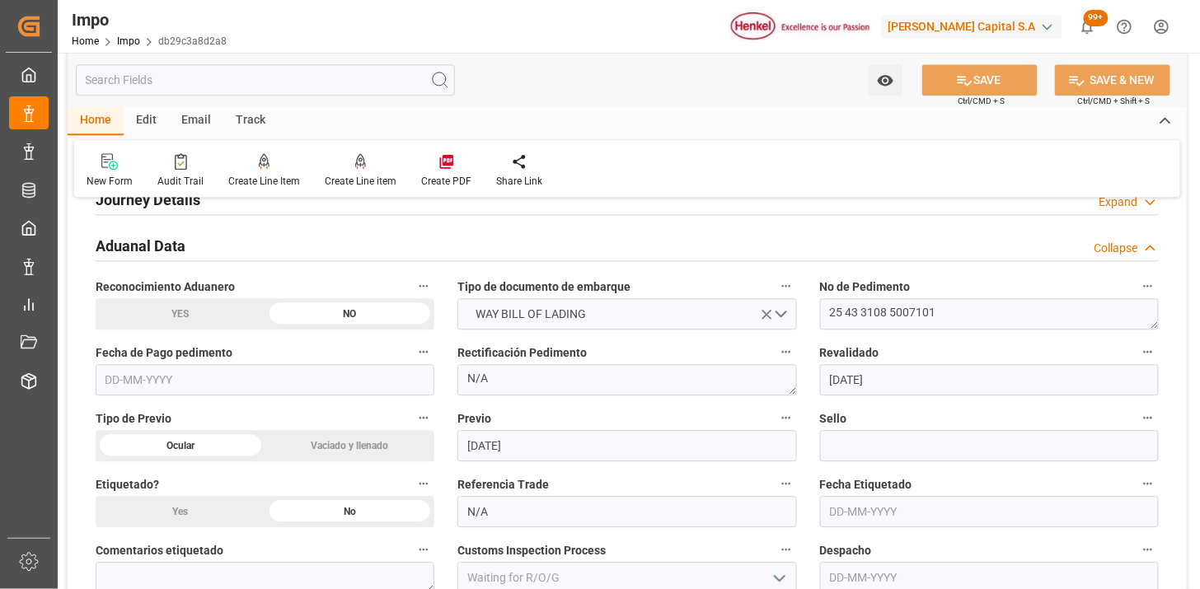
scroll to position [1190, 0]
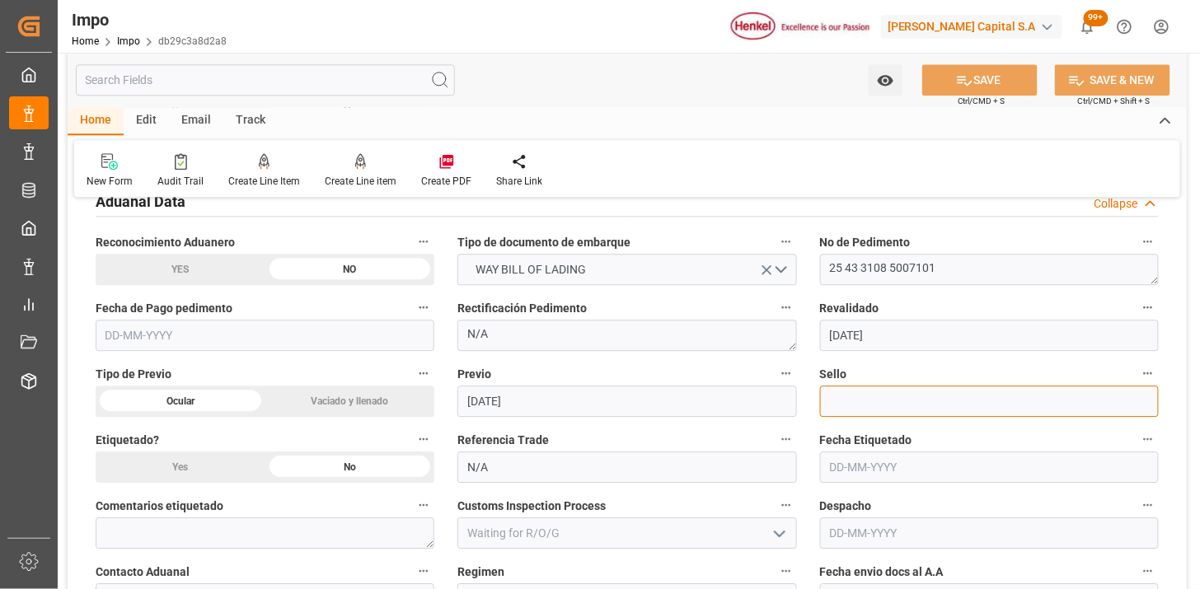
click at [863, 396] on input at bounding box center [989, 401] width 339 height 31
paste input "CEM23-3583417"
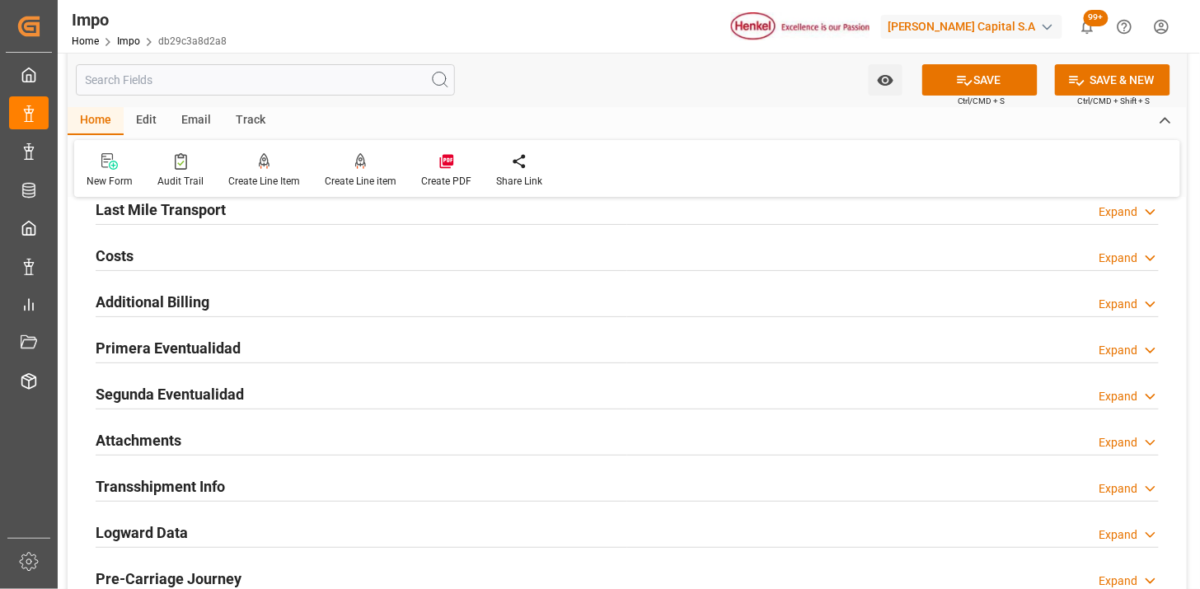
scroll to position [1831, 0]
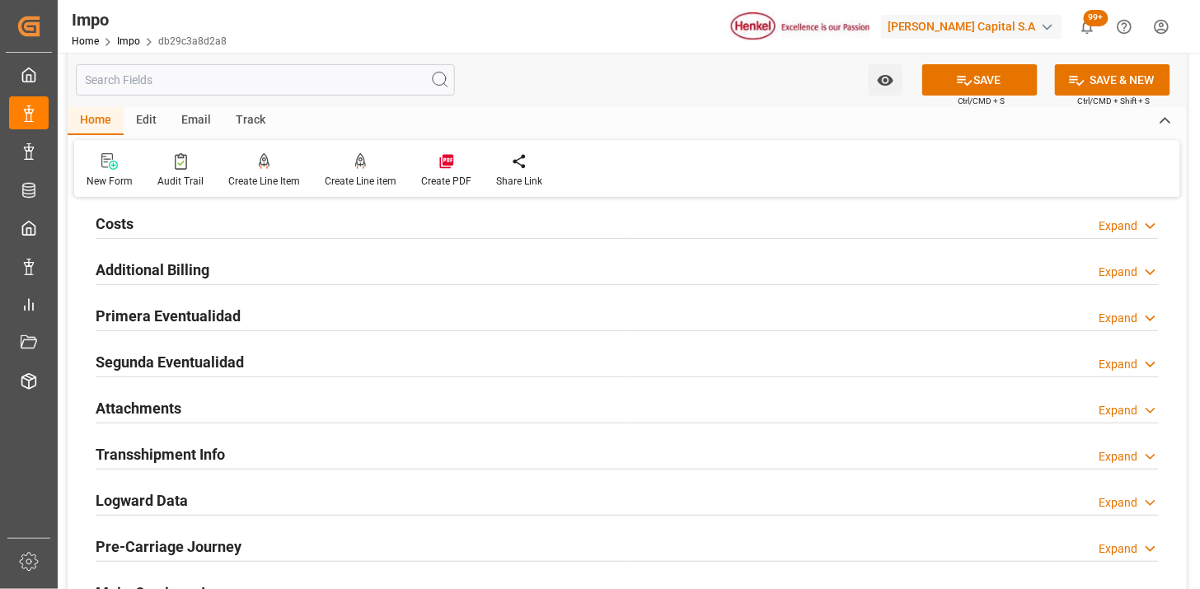
type input "CEM23-3583417"
click at [378, 326] on div "Primera Eventualidad Expand" at bounding box center [627, 314] width 1063 height 31
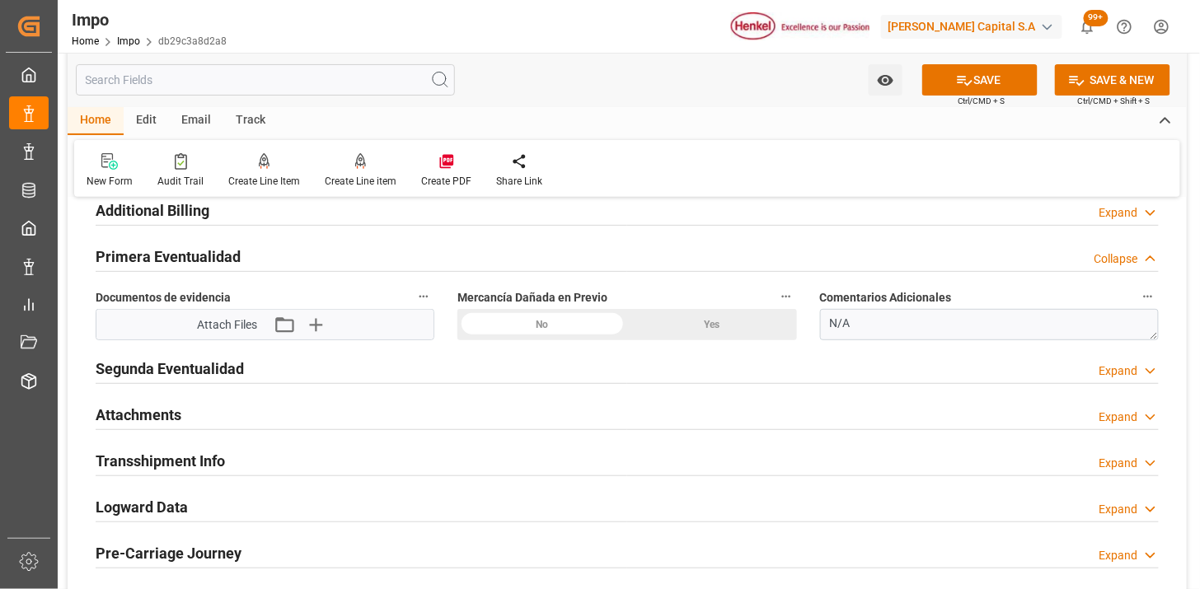
scroll to position [1923, 0]
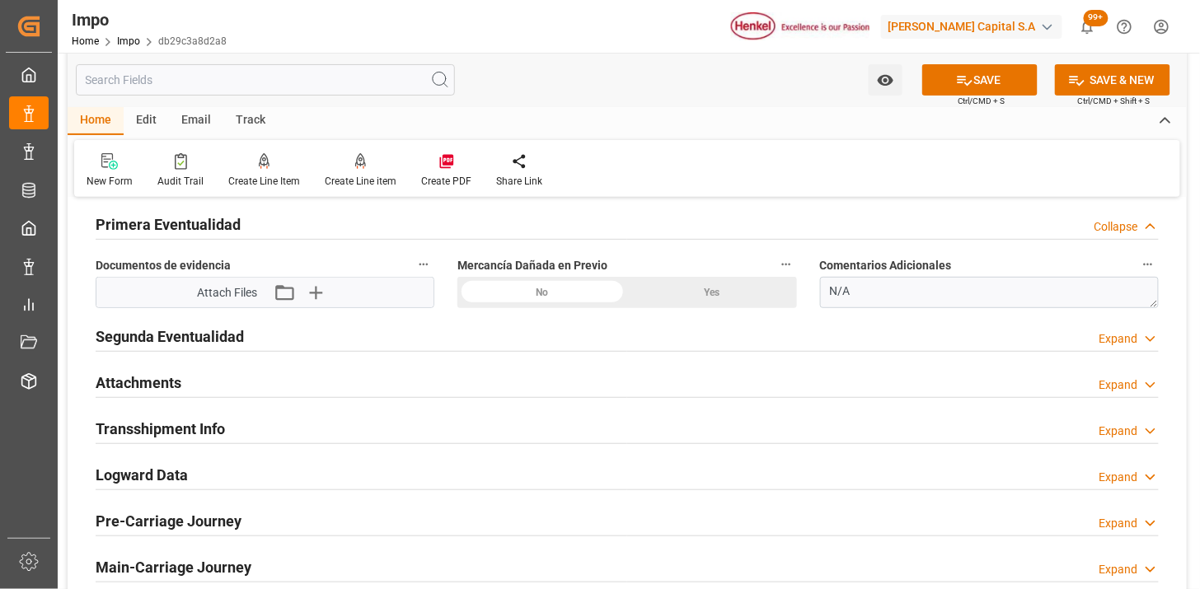
click at [545, 295] on div "No" at bounding box center [542, 292] width 170 height 31
click at [322, 295] on icon "button" at bounding box center [315, 292] width 26 height 26
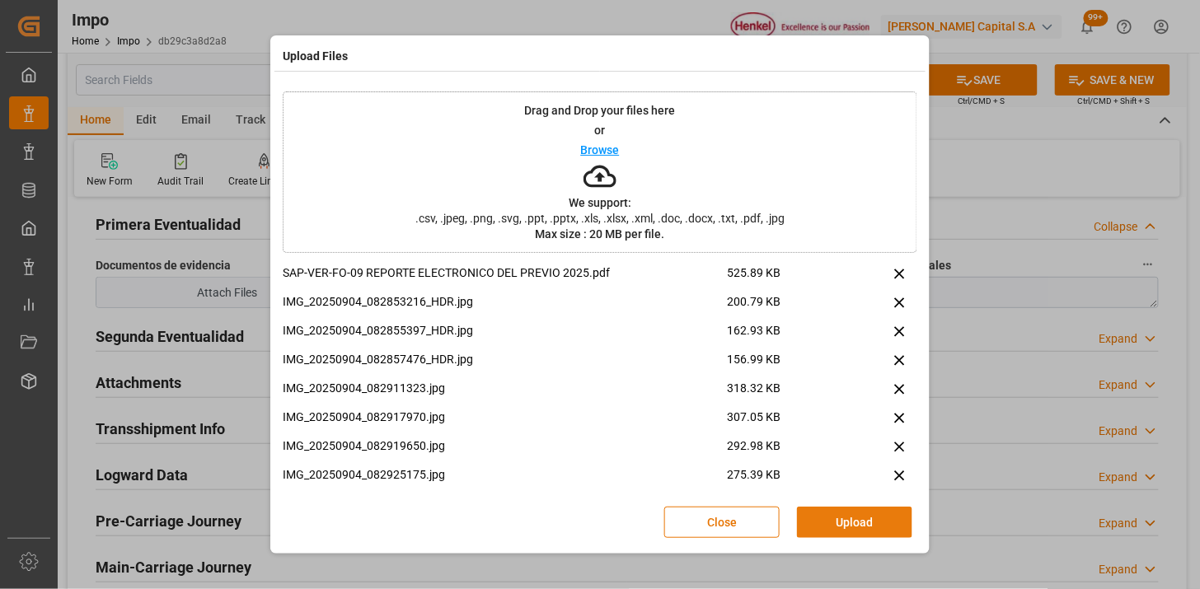
click at [831, 528] on button "Upload" at bounding box center [854, 522] width 115 height 31
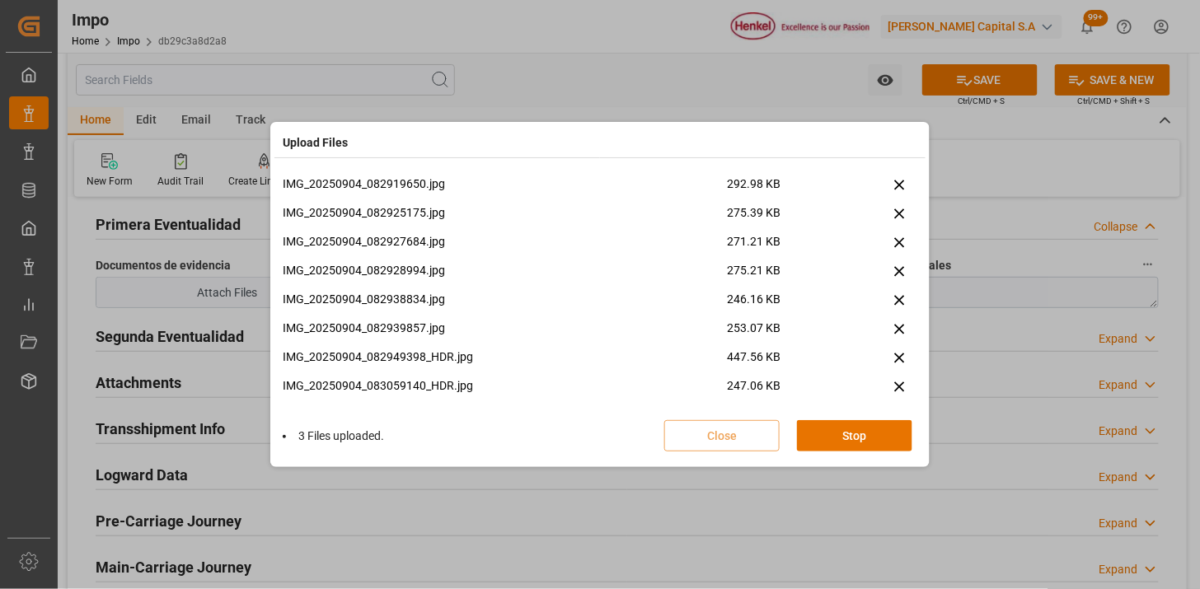
scroll to position [299, 0]
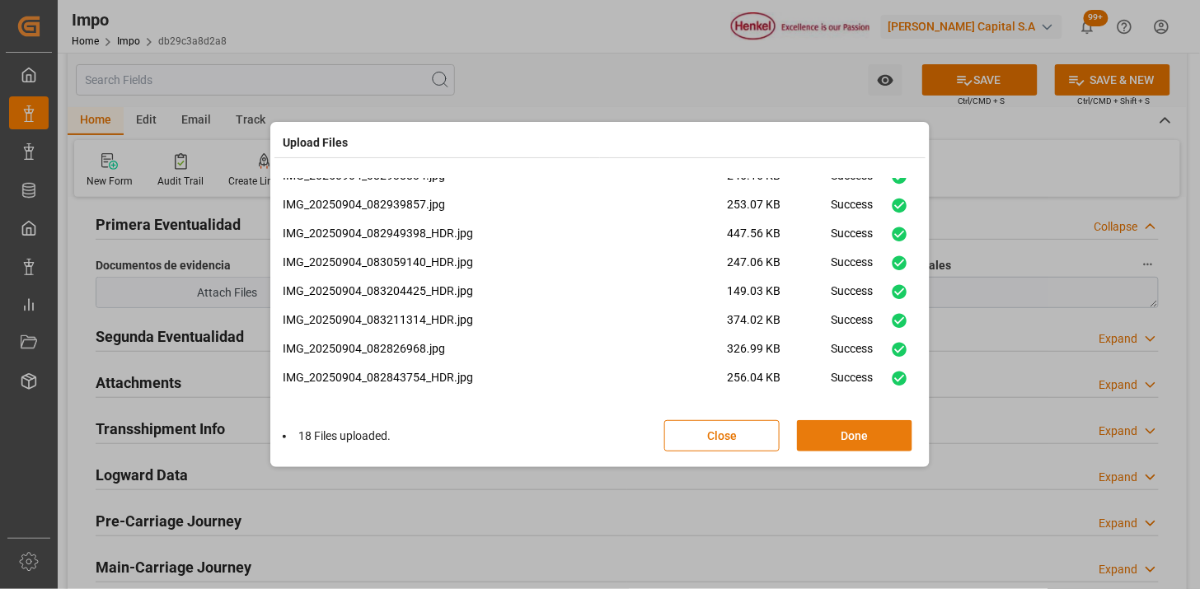
click at [837, 439] on button "Done" at bounding box center [854, 435] width 115 height 31
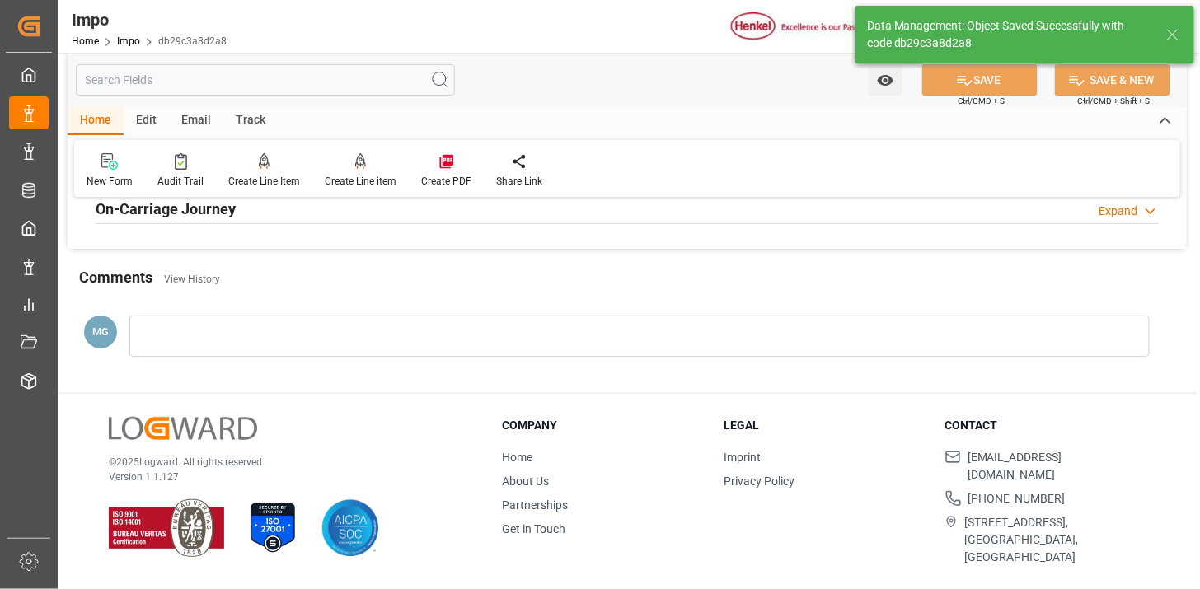
scroll to position [1352, 0]
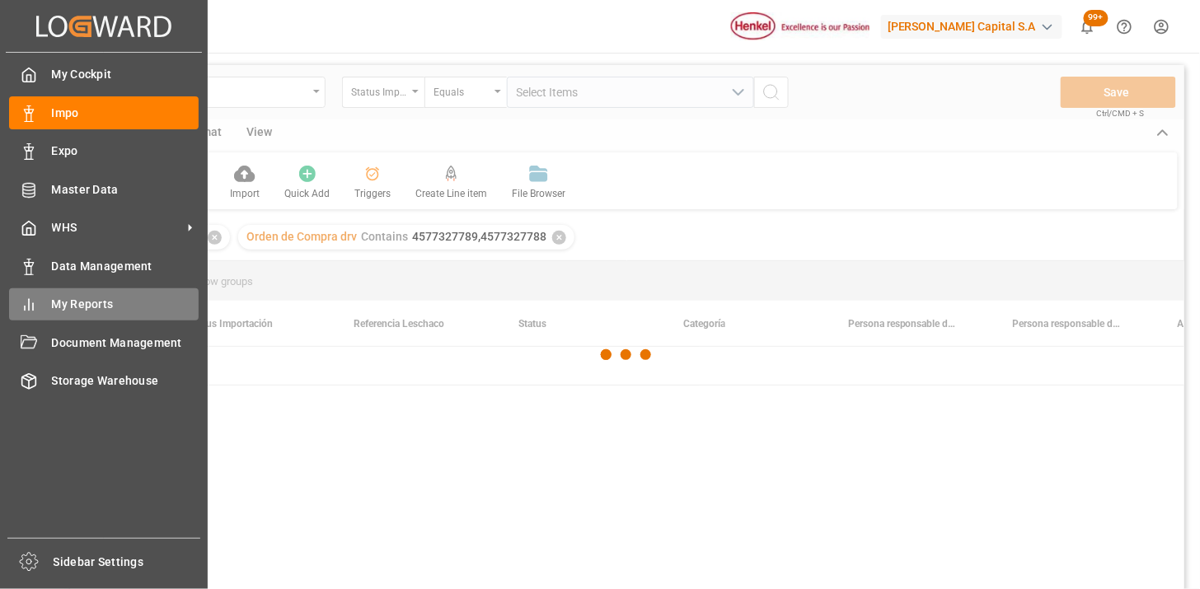
click at [78, 306] on span "My Reports" at bounding box center [126, 304] width 148 height 17
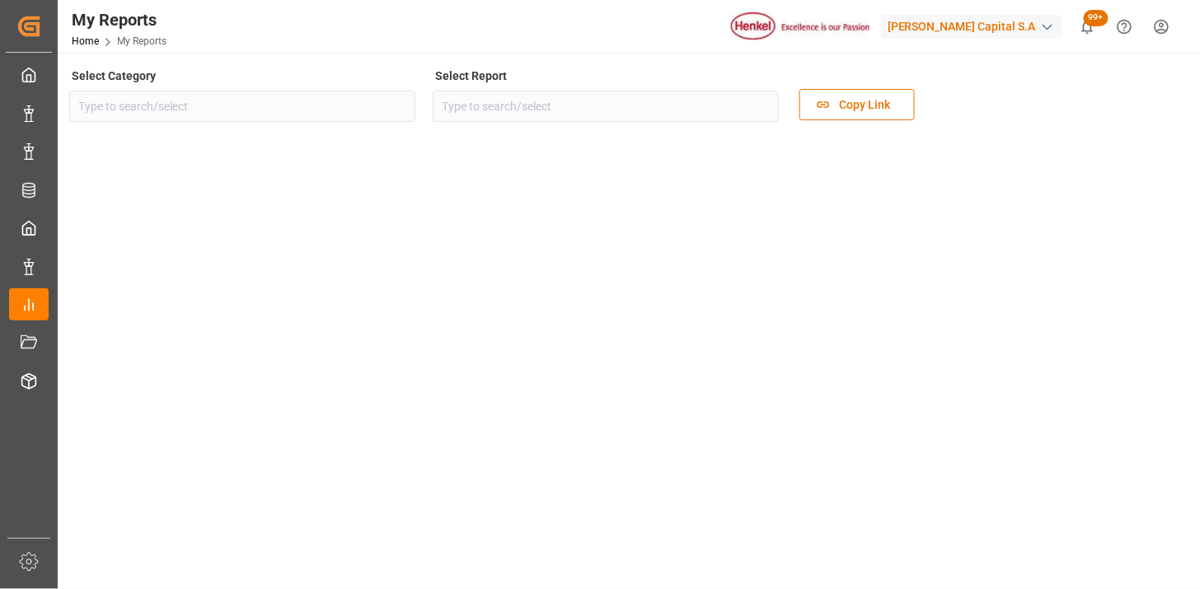
type input "Sourcing"
type input "[PERSON_NAME] Export Dashboard"
click at [751, 117] on button "open menu" at bounding box center [760, 107] width 25 height 26
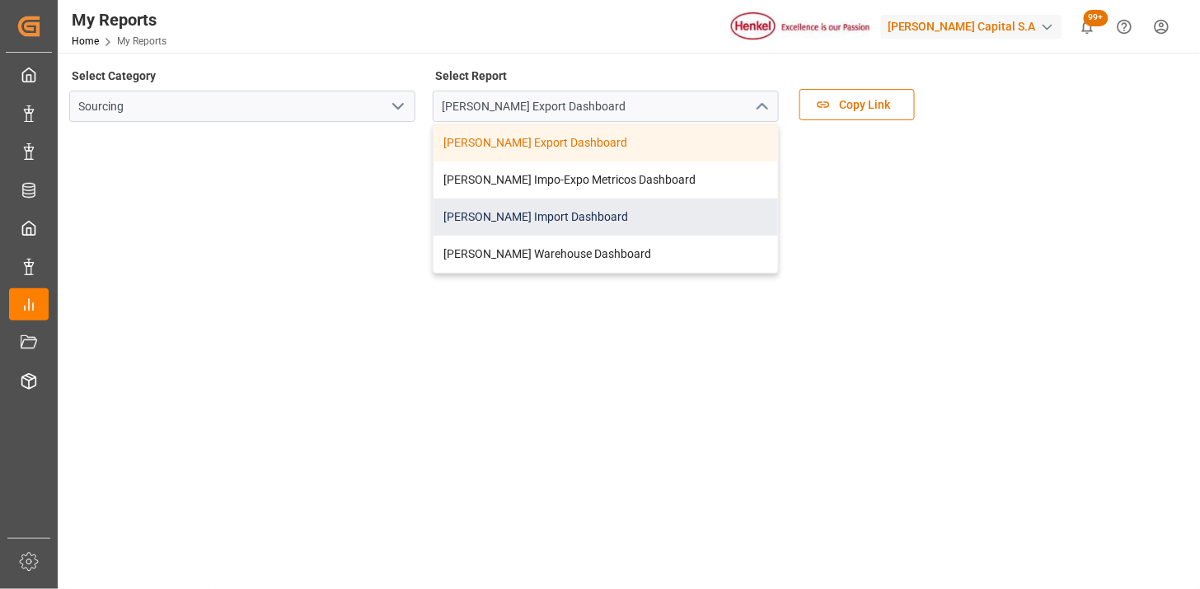
click at [660, 220] on div "[PERSON_NAME] Import Dashboard" at bounding box center [606, 217] width 345 height 37
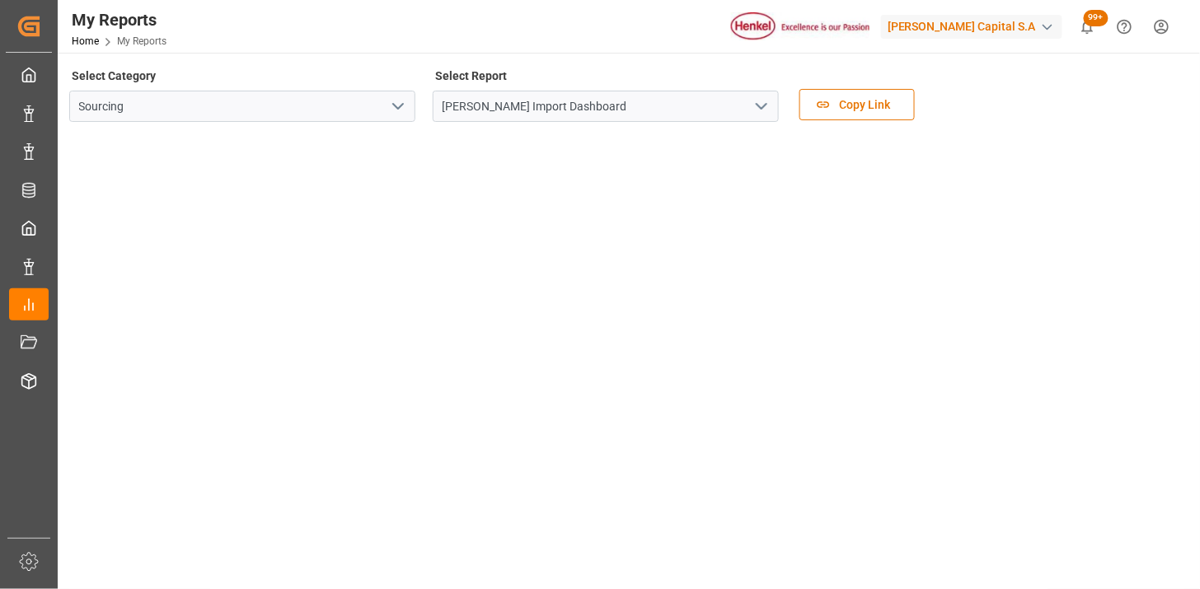
scroll to position [493, 0]
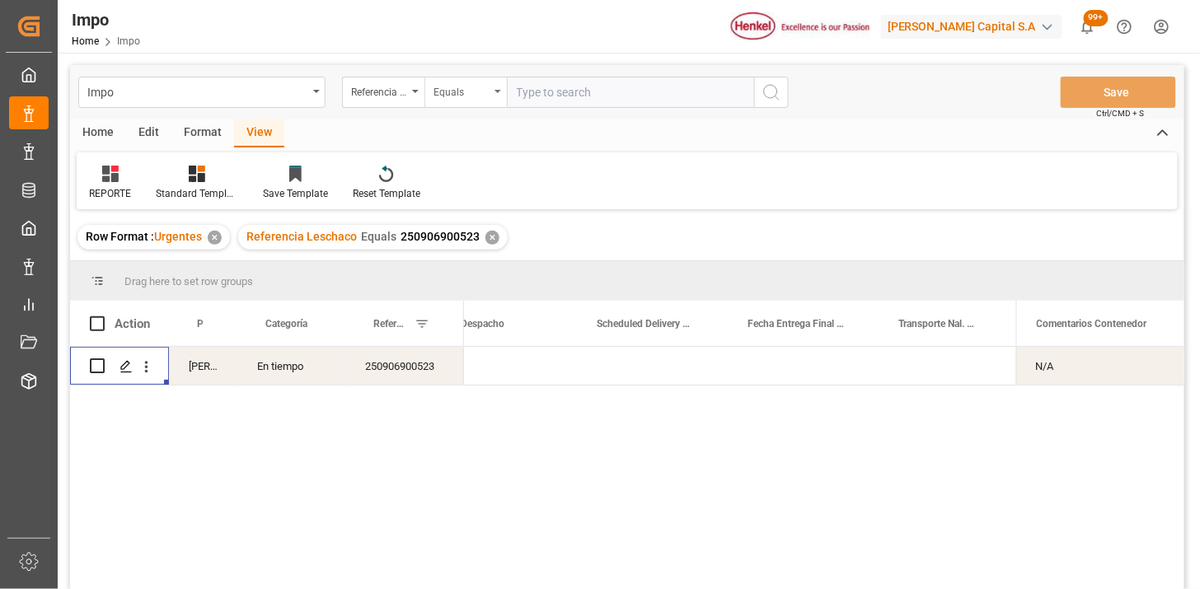
scroll to position [0, 2688]
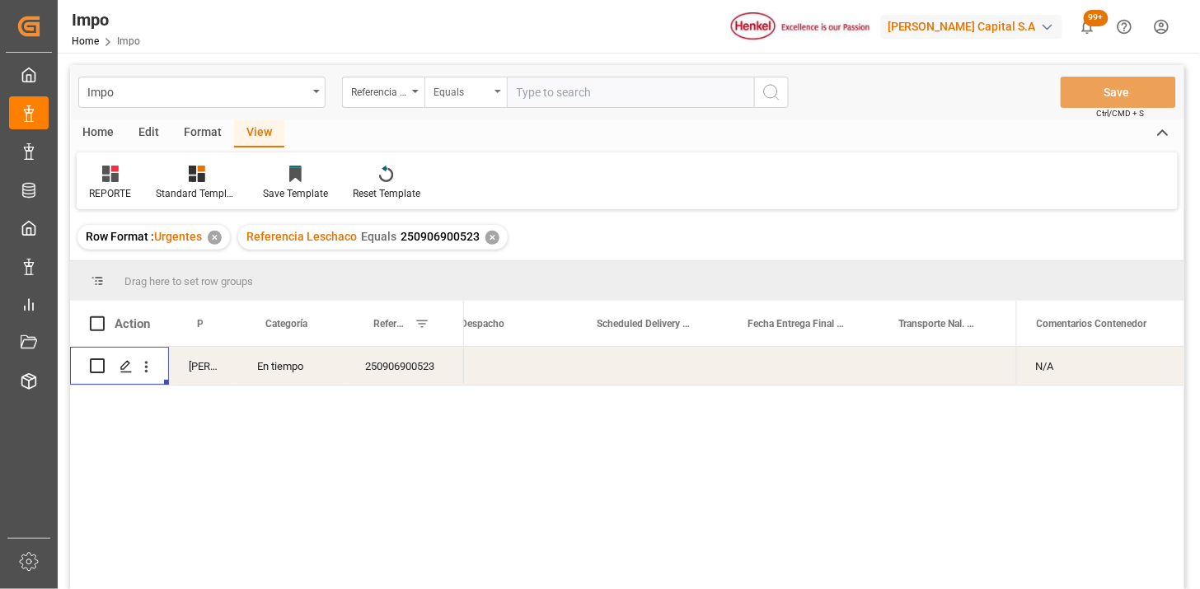
click at [452, 96] on div "Equals" at bounding box center [462, 90] width 56 height 19
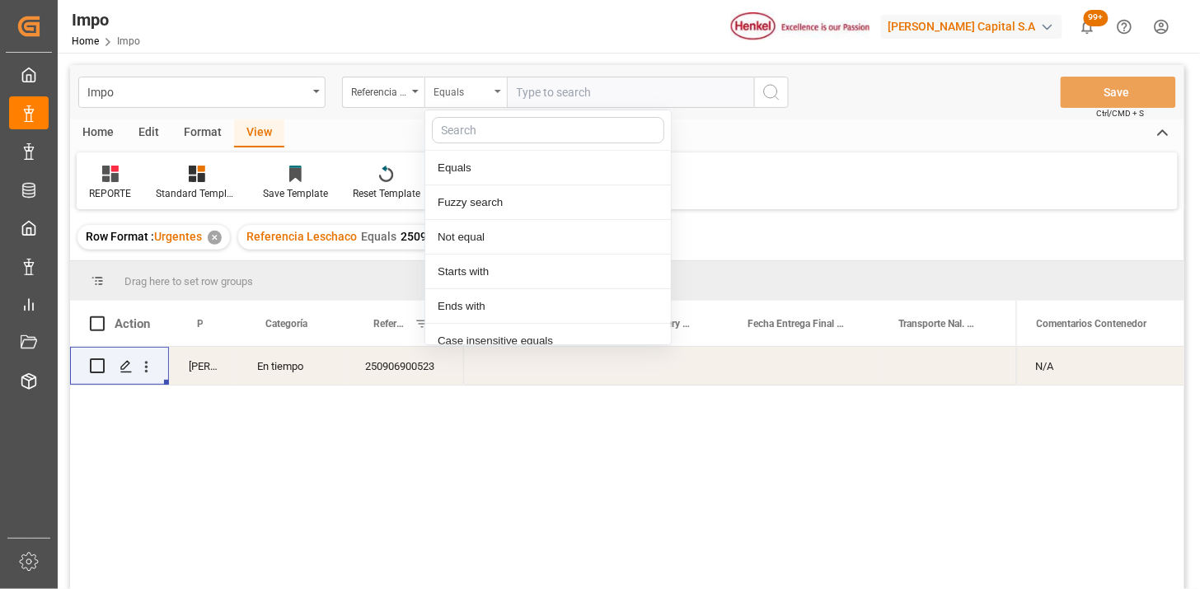
scroll to position [82, 0]
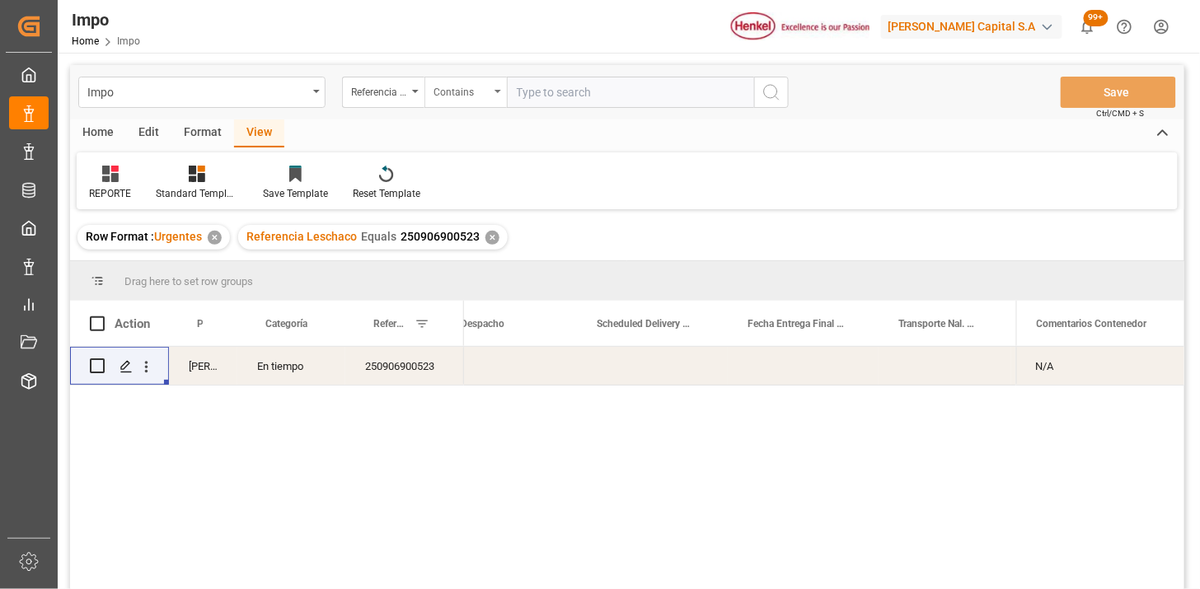
paste input "250506900373 250506900375"
type input "250506900373,250506900375"
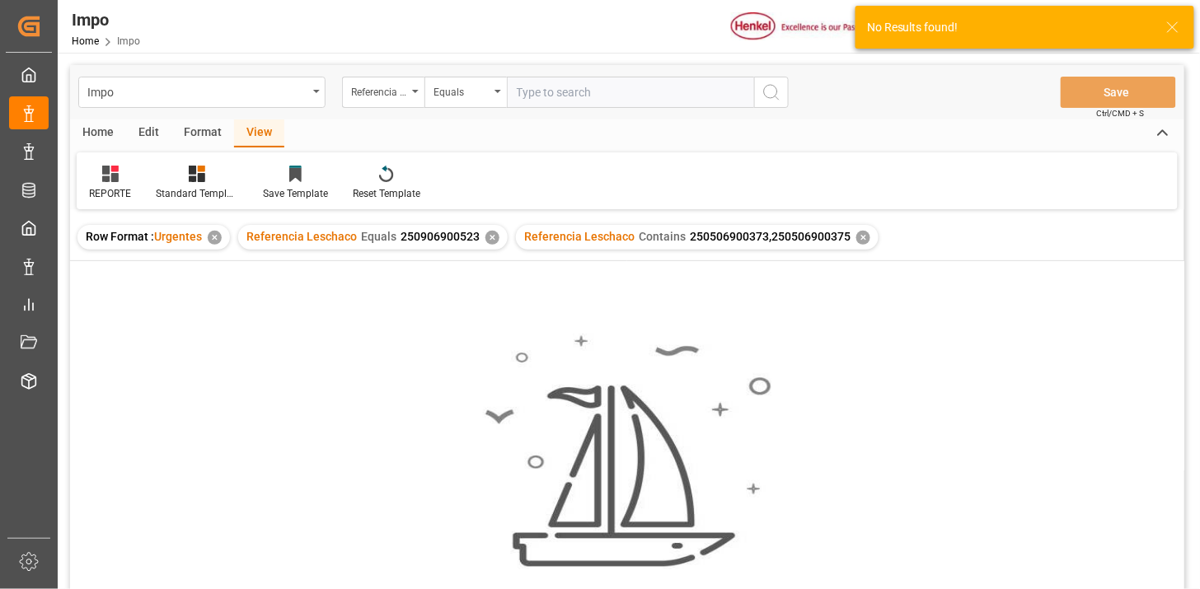
click at [489, 239] on div "✕" at bounding box center [492, 238] width 14 height 14
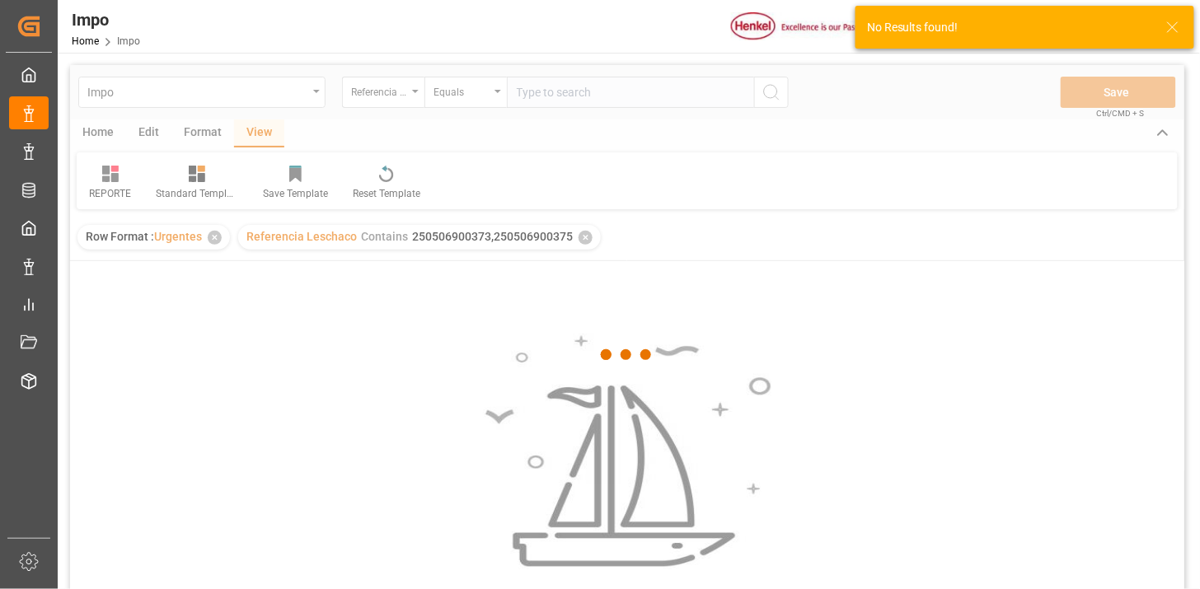
scroll to position [91, 0]
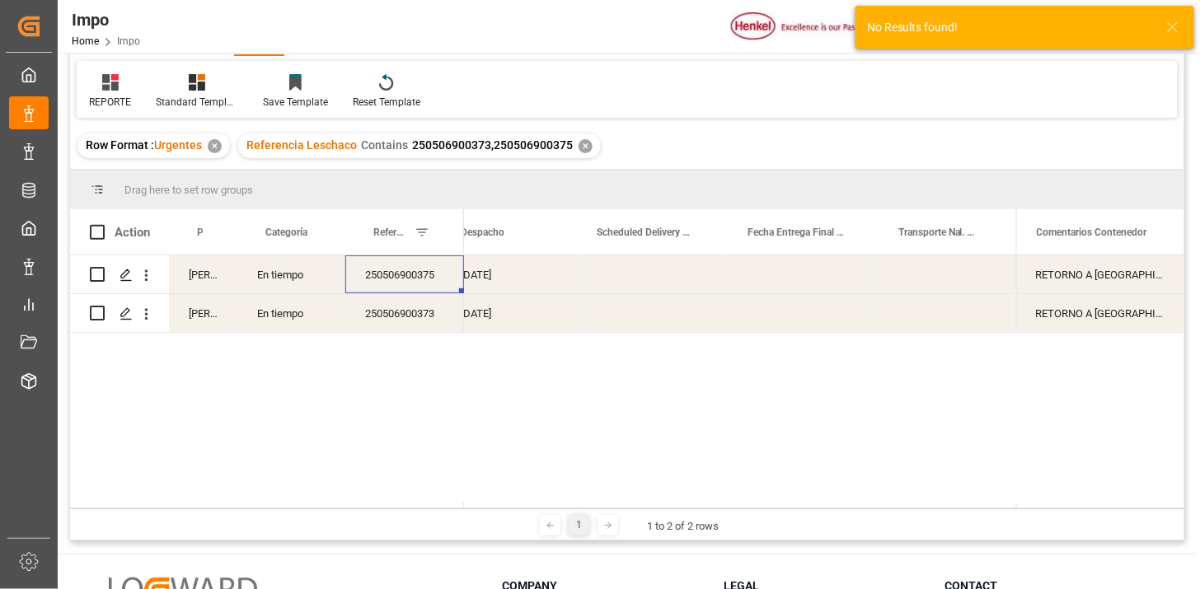
click at [371, 284] on div "250506900375" at bounding box center [404, 275] width 119 height 38
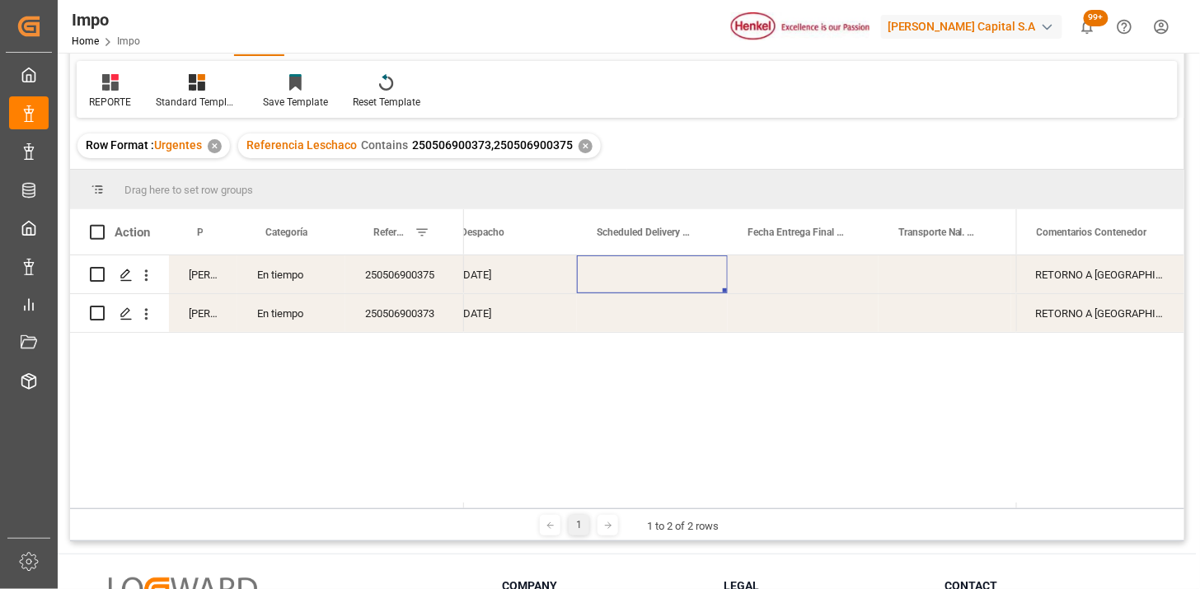
click at [641, 277] on div "Press SPACE to select this row." at bounding box center [652, 275] width 151 height 38
click at [640, 277] on div "Press SPACE to select this row." at bounding box center [652, 275] width 151 height 38
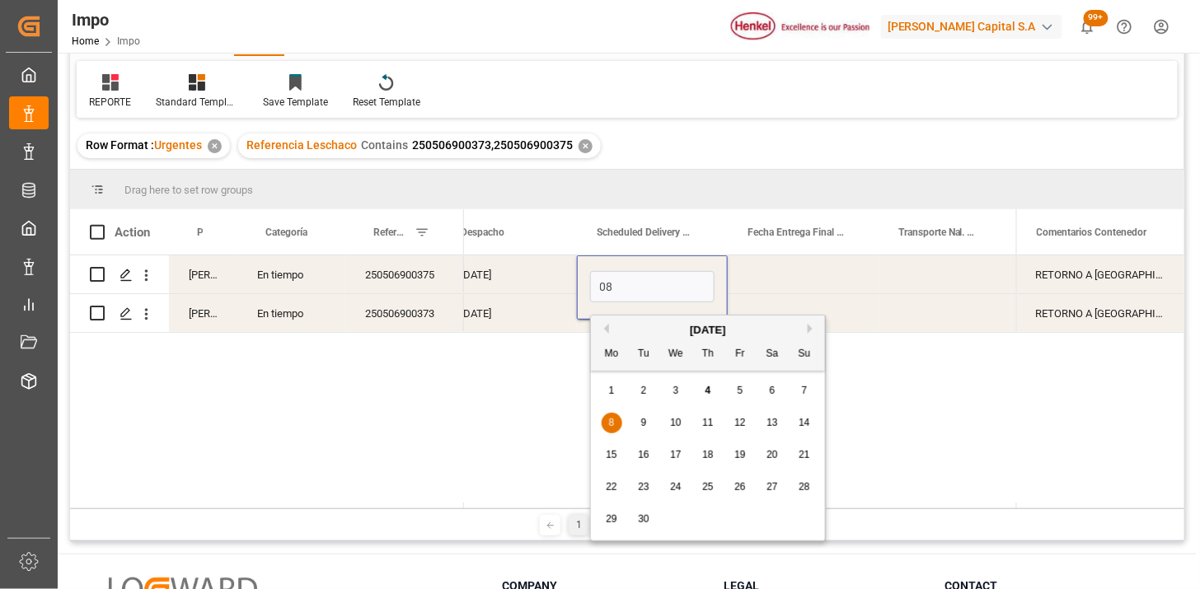
type input "[DATE]"
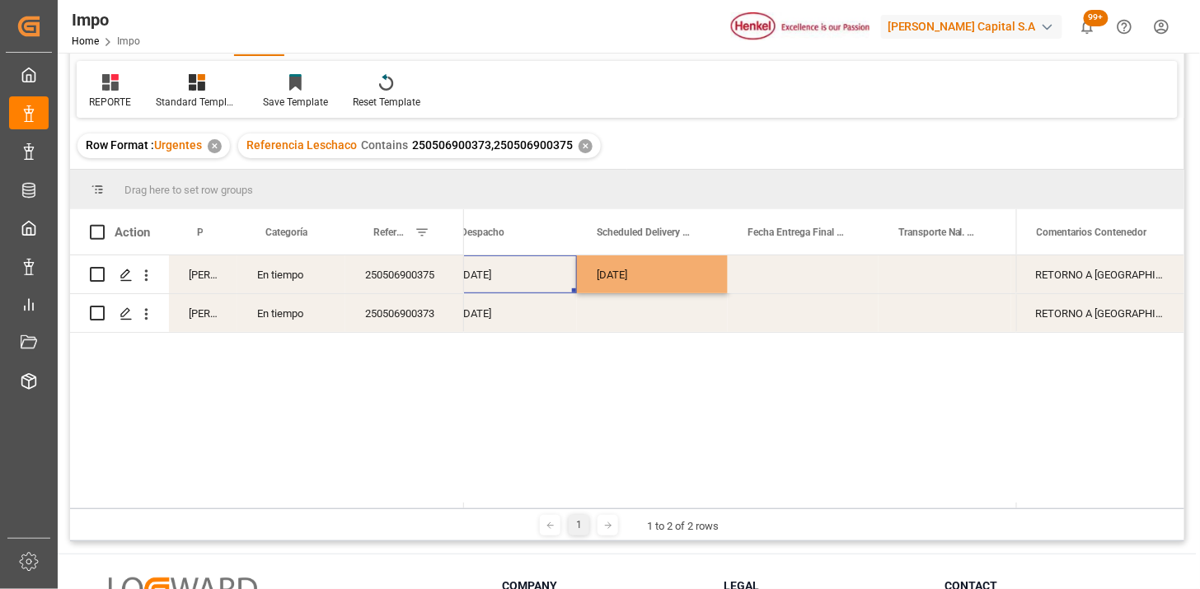
click at [481, 274] on div "[DATE]" at bounding box center [509, 275] width 136 height 38
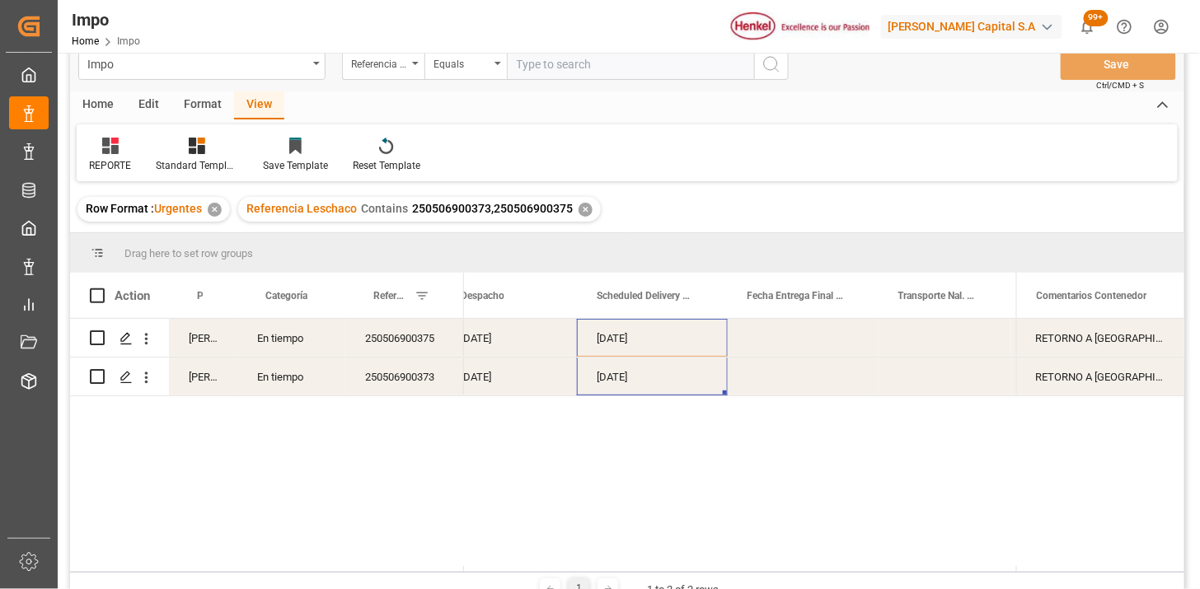
scroll to position [0, 0]
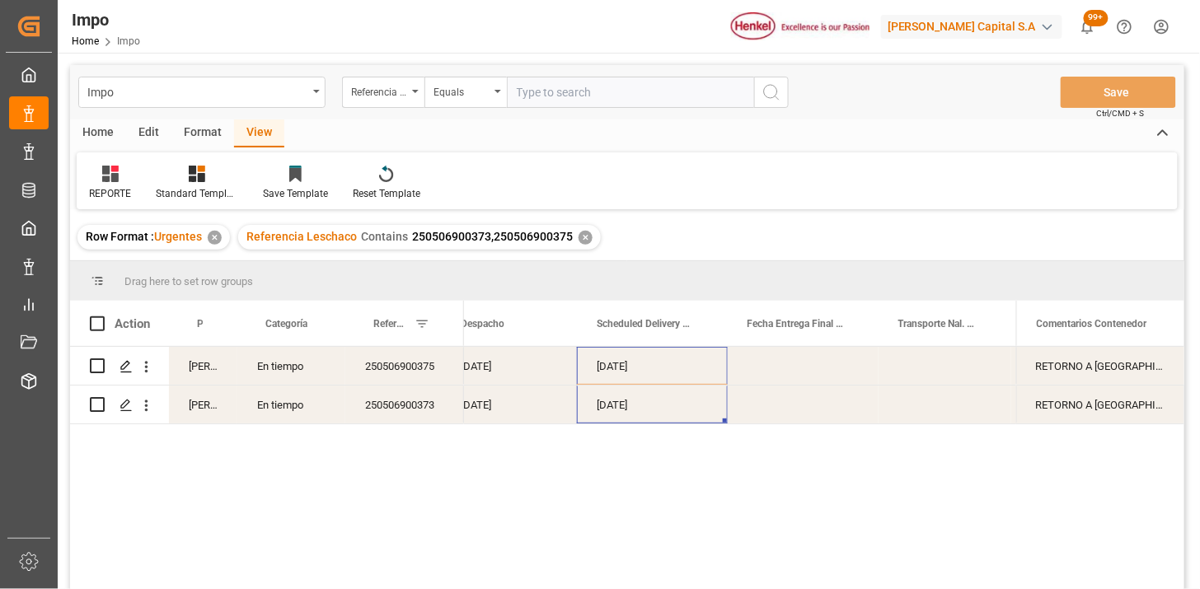
click at [600, 88] on input "text" at bounding box center [630, 92] width 247 height 31
paste input "250915080058"
type input "250915080058"
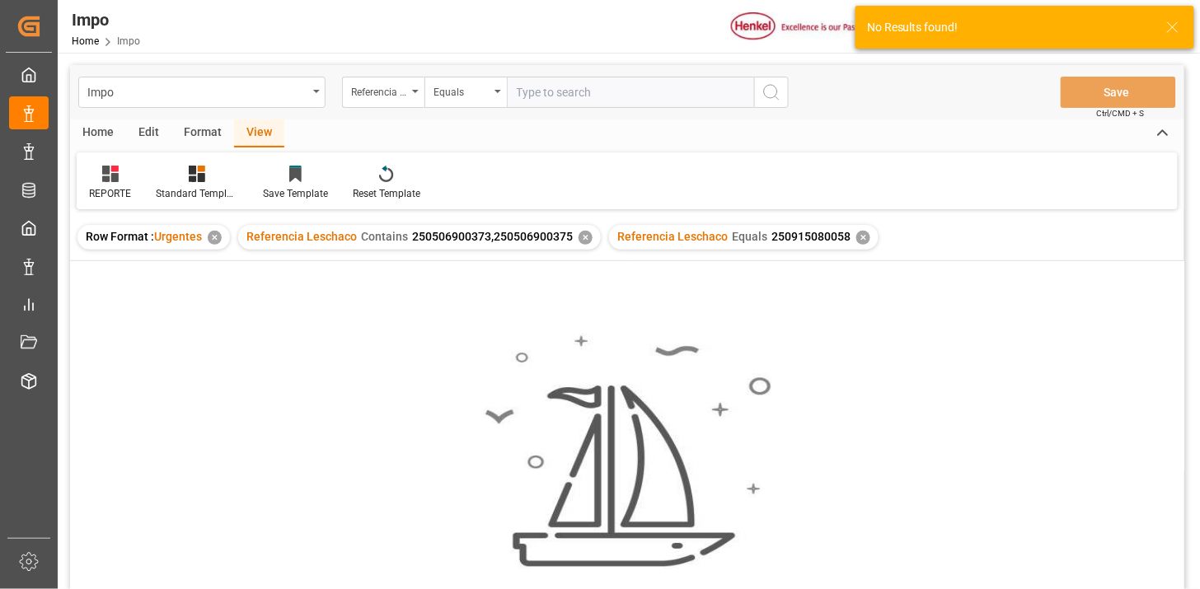
click at [583, 234] on div "✕" at bounding box center [586, 238] width 14 height 14
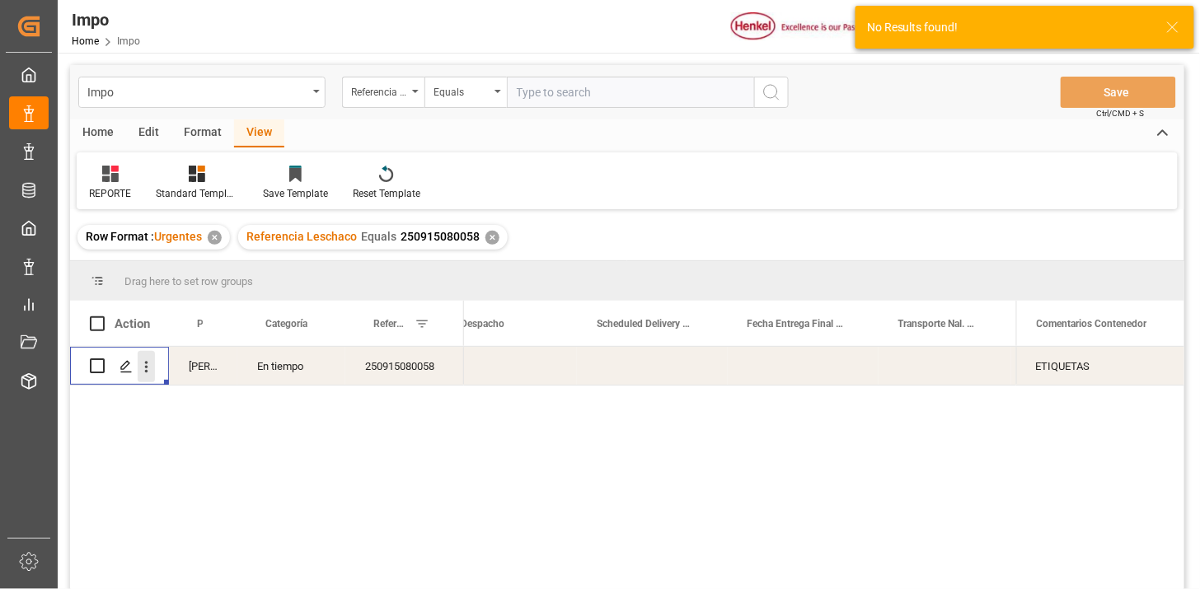
click at [149, 371] on icon "open menu" at bounding box center [146, 367] width 17 height 17
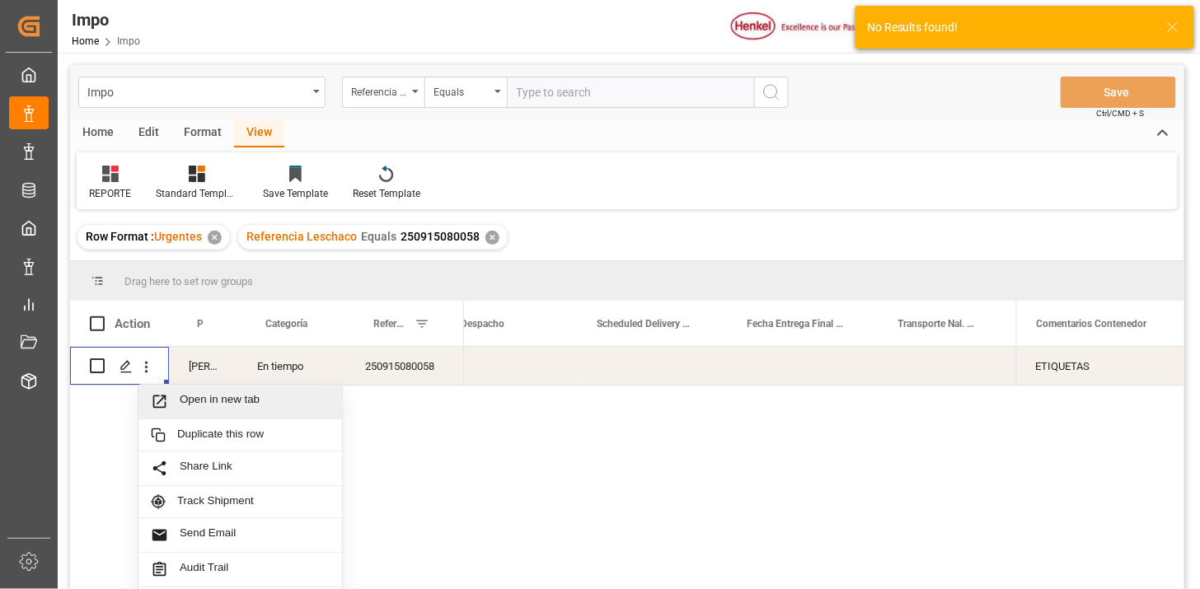
click at [171, 394] on span "Press SPACE to select this row." at bounding box center [165, 401] width 29 height 17
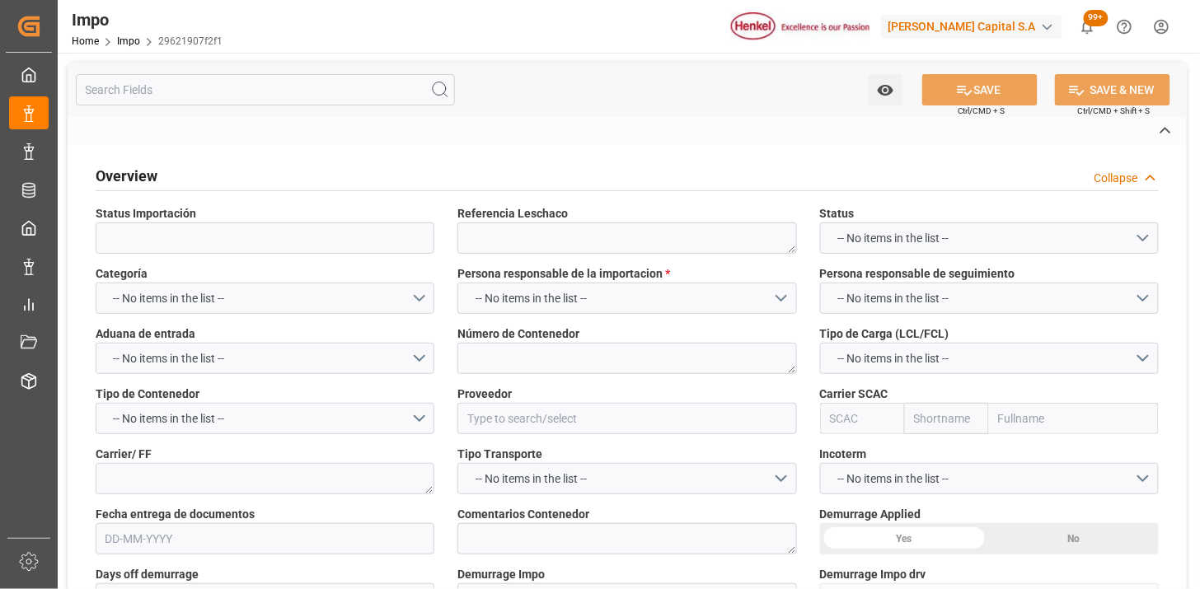
type textarea "250915080058"
type textarea "MSDU6996932"
type input "CHEMOFAST ANCHORING GMBH"
type input "MSCU"
type textarea "ETIQUETAS"
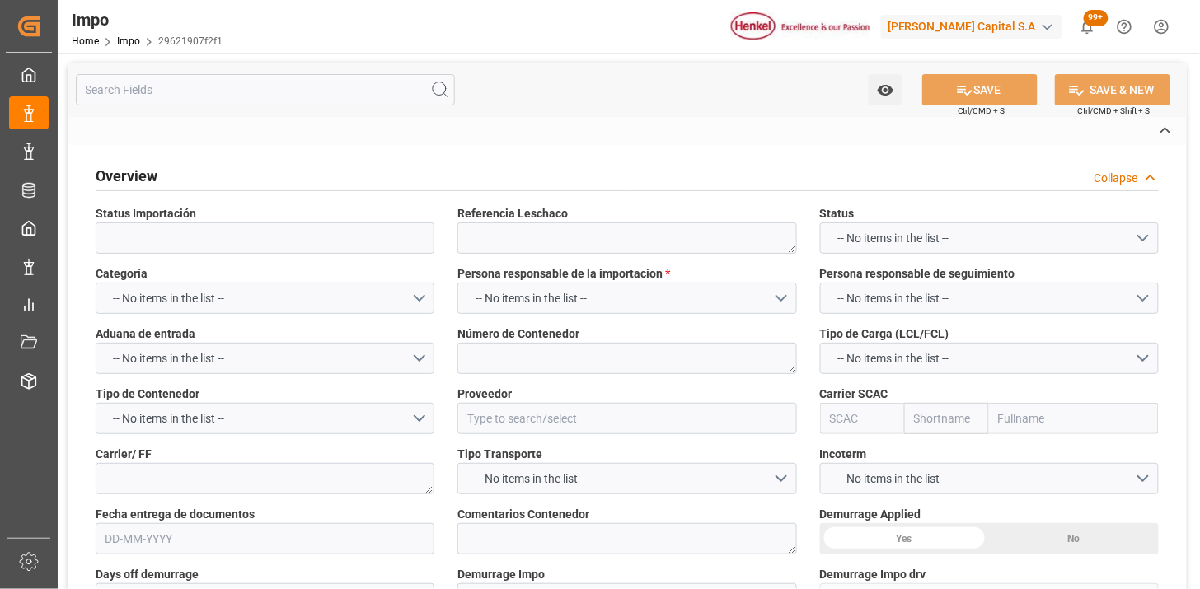
type input "AA"
type textarea "AA"
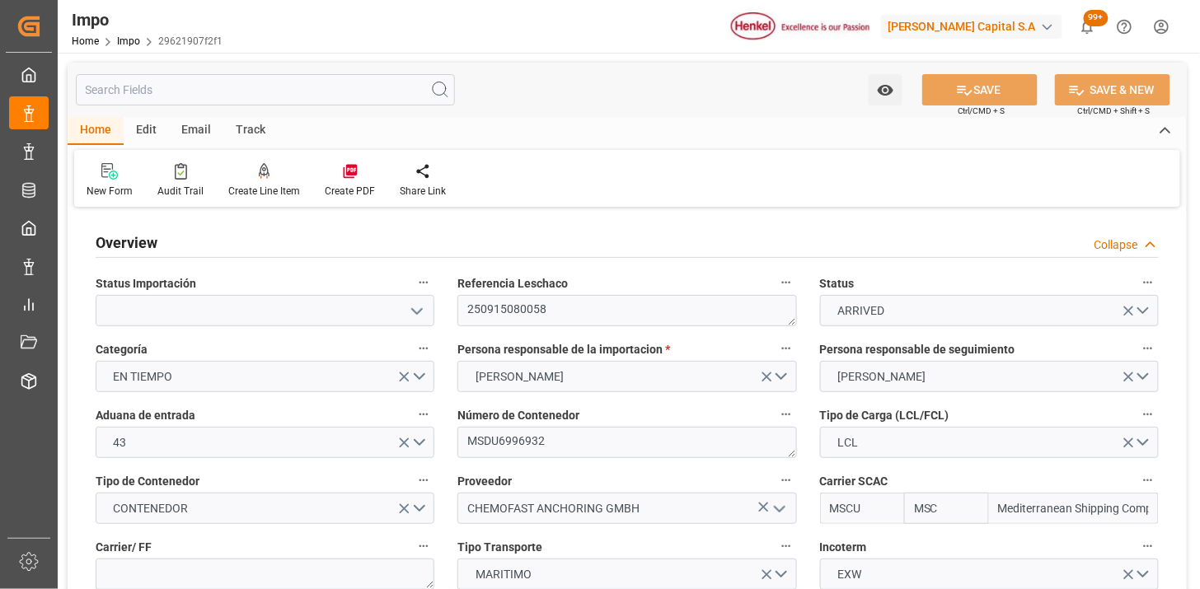
type input "MSC"
type input "Mediterranean Shipping Company"
type input "1"
type input "1.44"
type input "1"
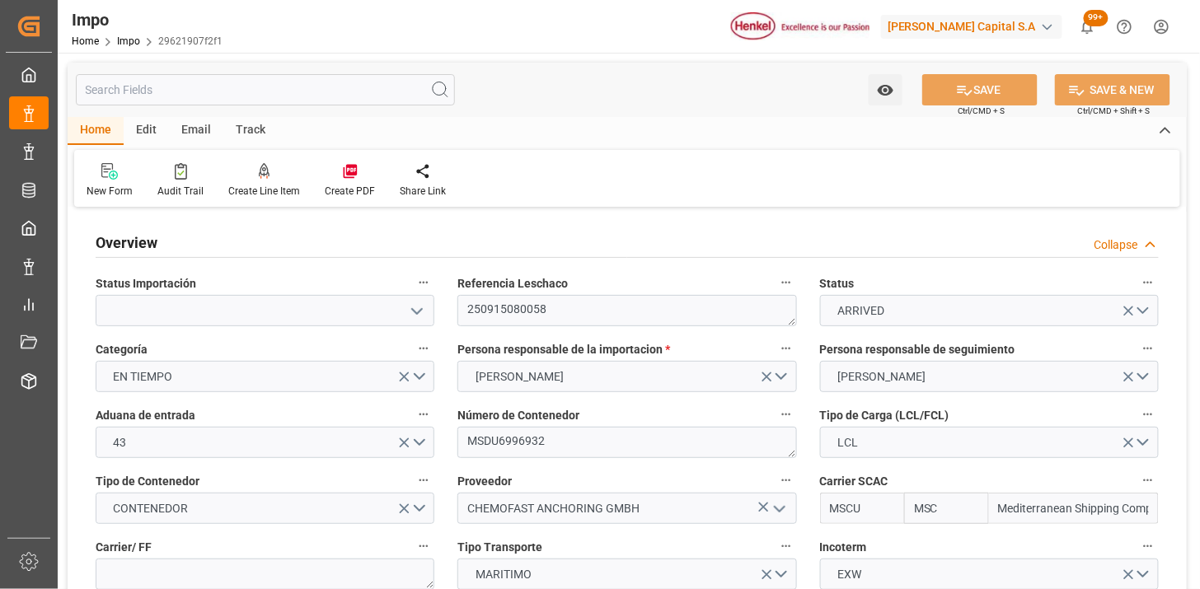
type input "[DATE]"
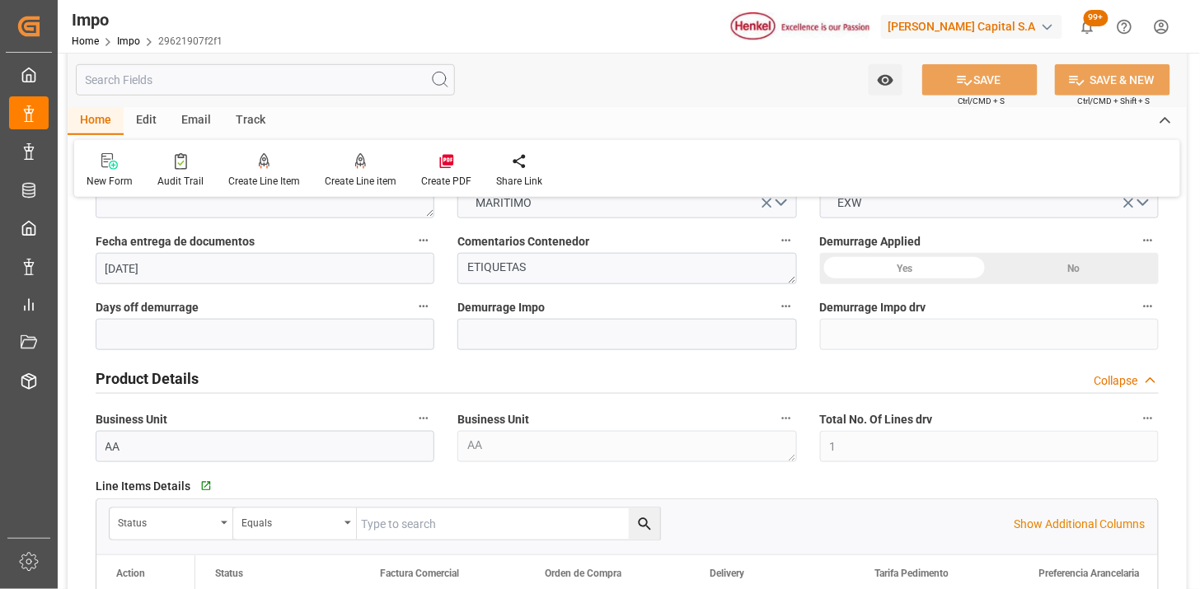
scroll to position [274, 0]
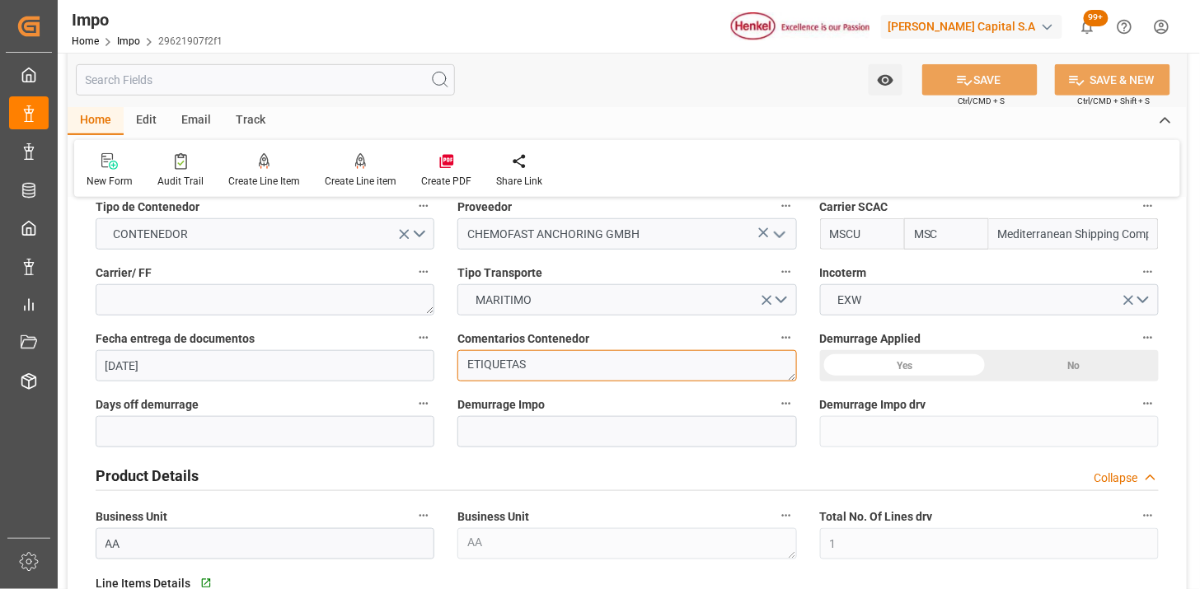
click at [515, 363] on textarea "ETIQUETAS" at bounding box center [626, 365] width 339 height 31
click at [515, 361] on textarea "ETIQUETAS" at bounding box center [626, 365] width 339 height 31
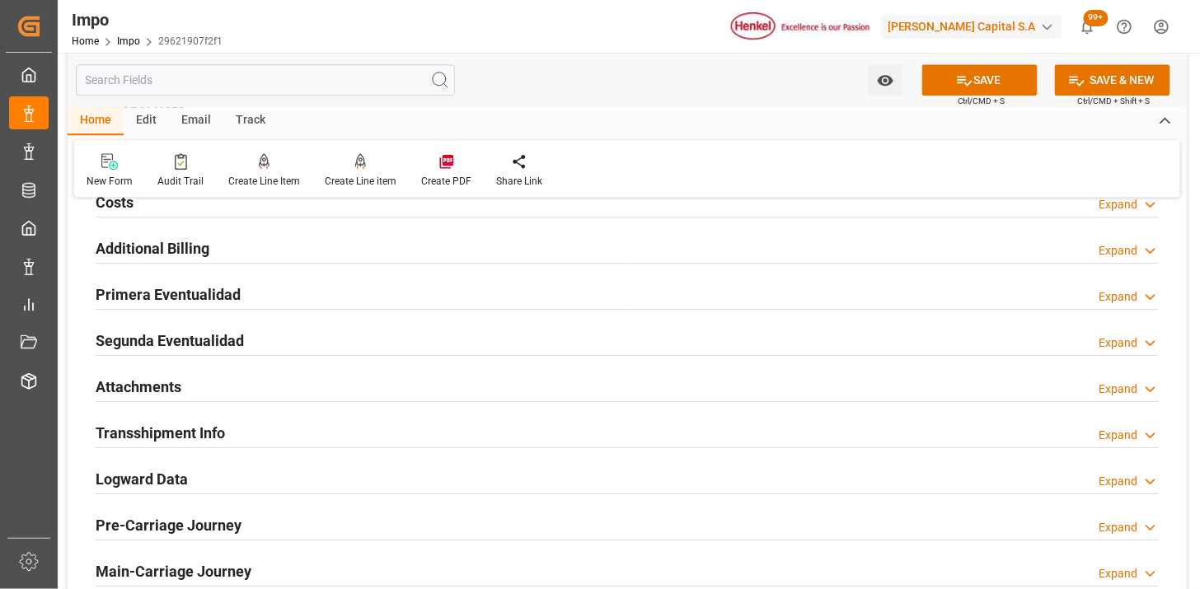
scroll to position [1190, 0]
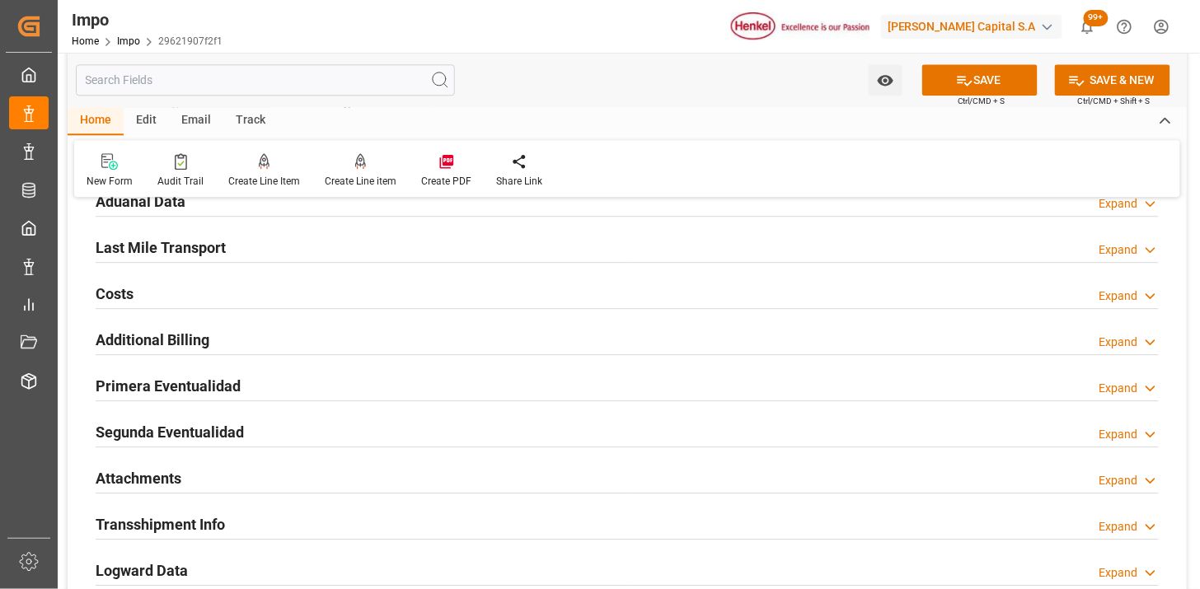
type textarea "N/A"
click at [303, 213] on div "Aduanal Data Expand" at bounding box center [627, 200] width 1063 height 31
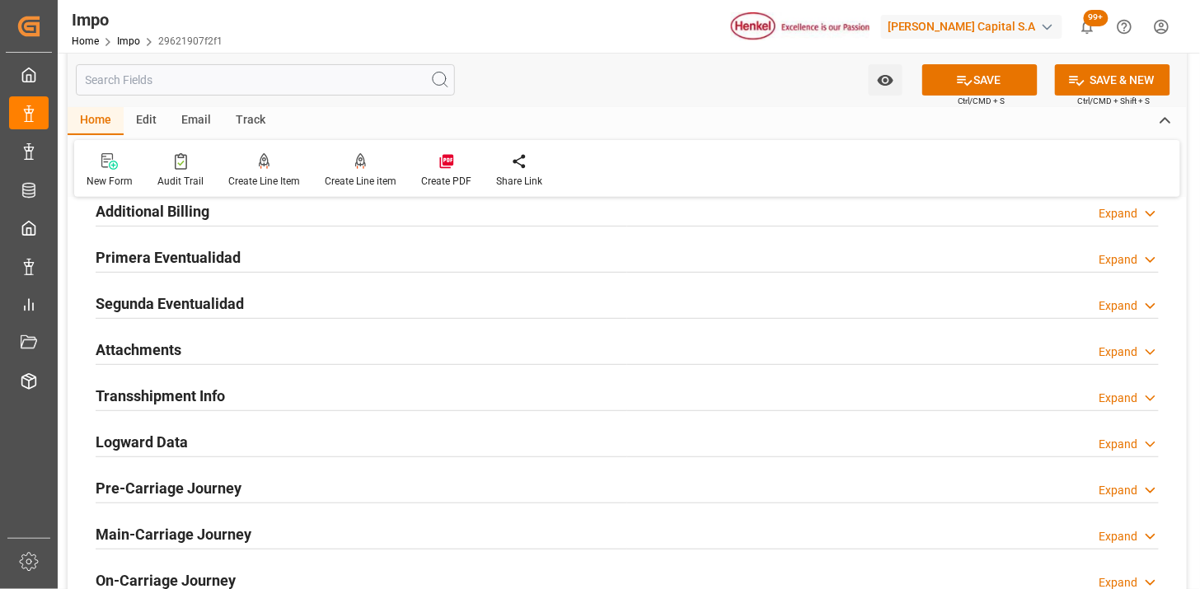
scroll to position [1923, 0]
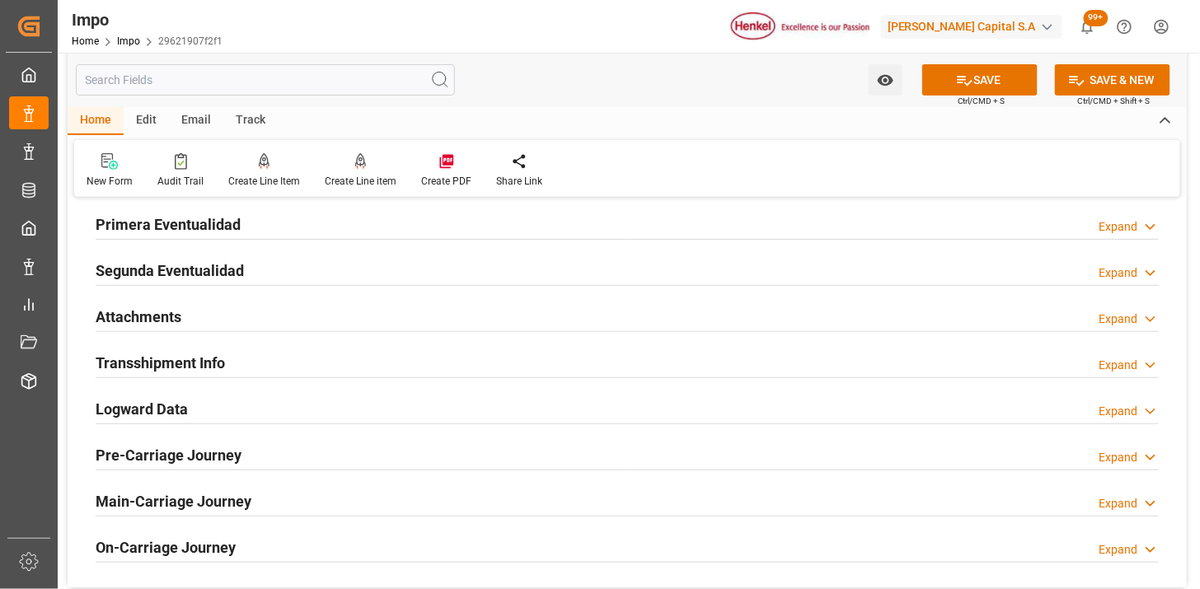
click at [332, 317] on div "Attachments Expand" at bounding box center [627, 315] width 1063 height 31
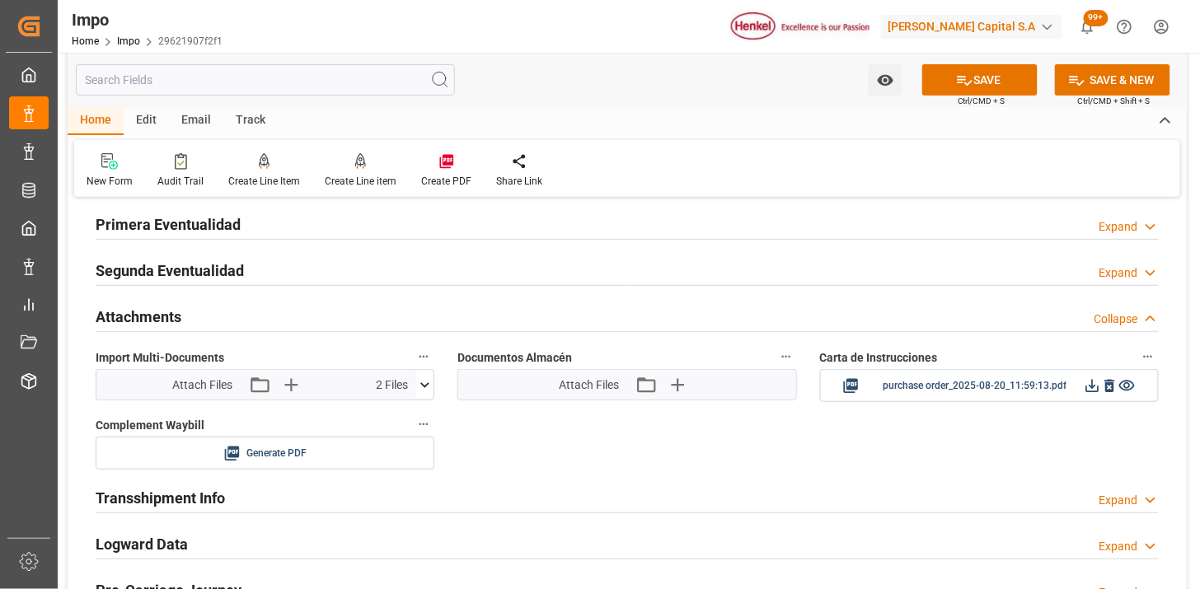
drag, startPoint x: 242, startPoint y: 315, endPoint x: 267, endPoint y: 229, distance: 89.2
click at [241, 317] on div "Attachments Collapse" at bounding box center [627, 315] width 1063 height 31
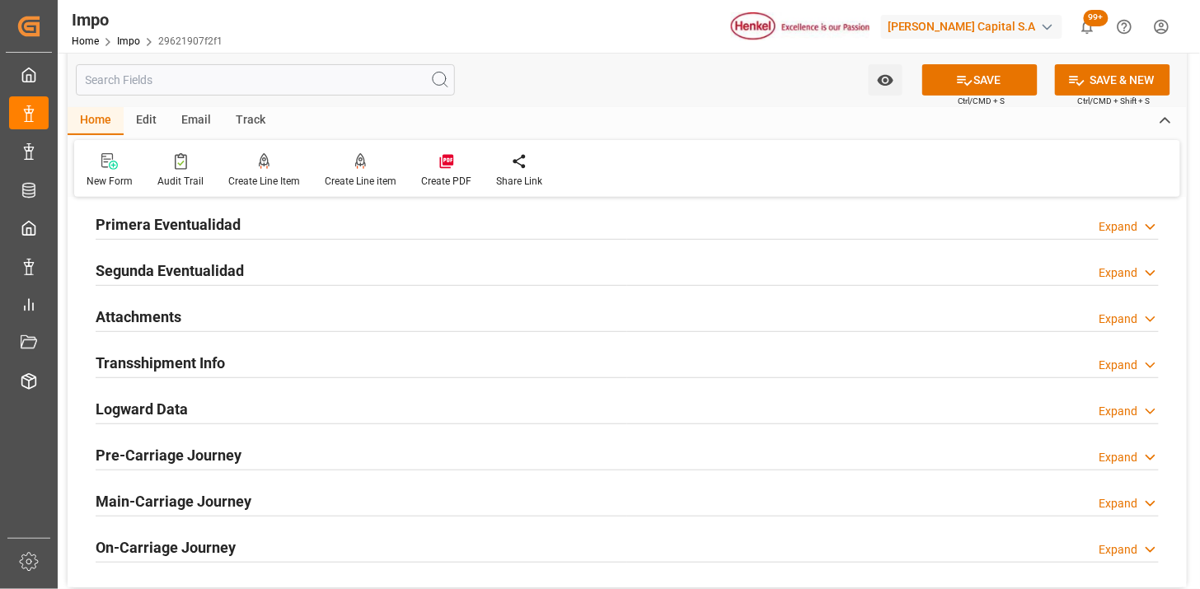
click at [267, 228] on div "Primera Eventualidad Expand" at bounding box center [627, 223] width 1063 height 31
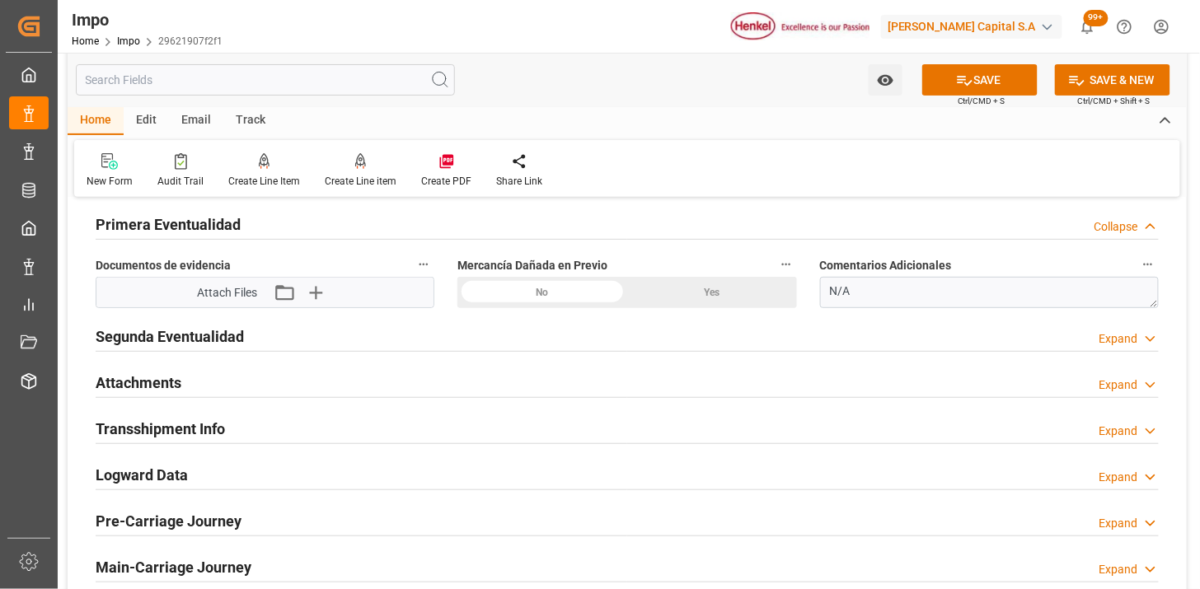
click at [570, 293] on div "No" at bounding box center [542, 292] width 170 height 31
click at [317, 297] on icon "button" at bounding box center [315, 292] width 26 height 26
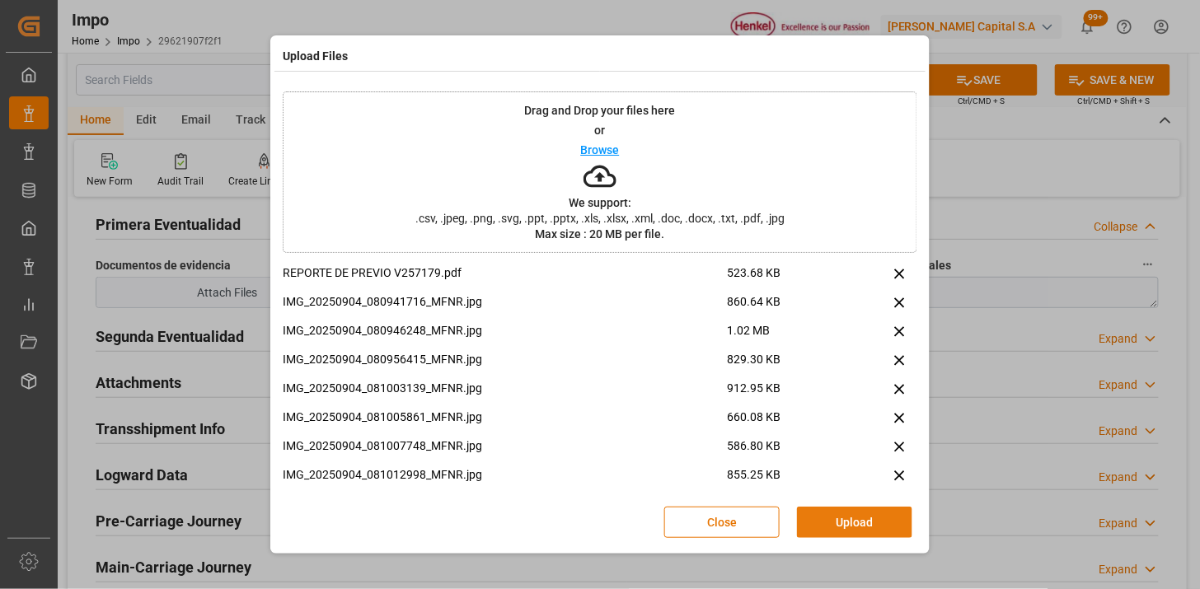
click at [861, 518] on button "Upload" at bounding box center [854, 522] width 115 height 31
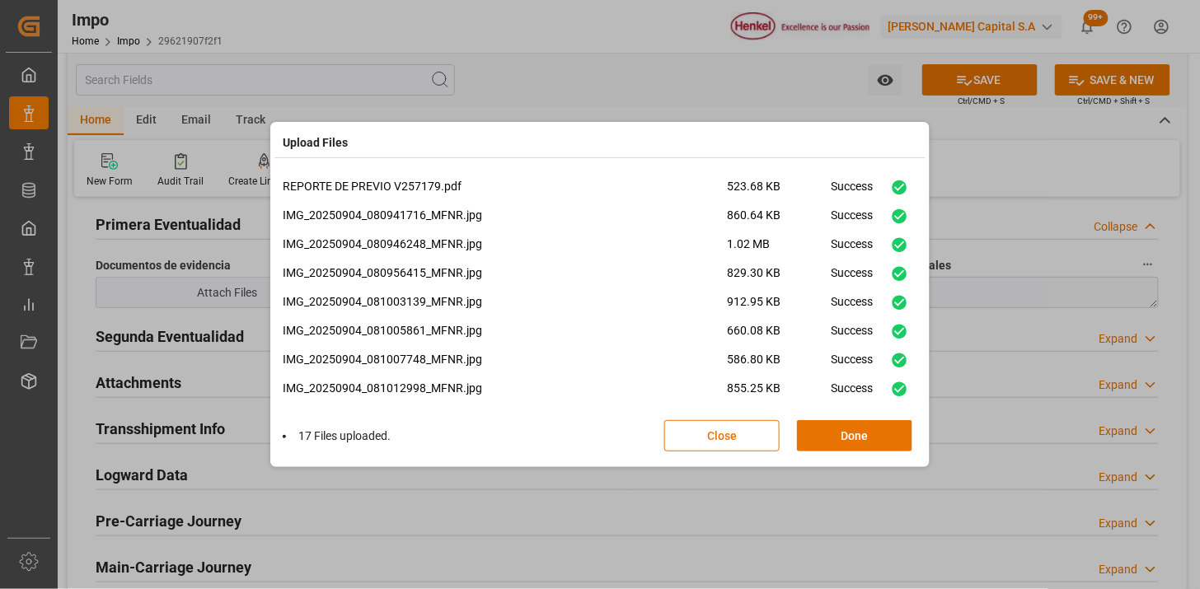
scroll to position [270, 0]
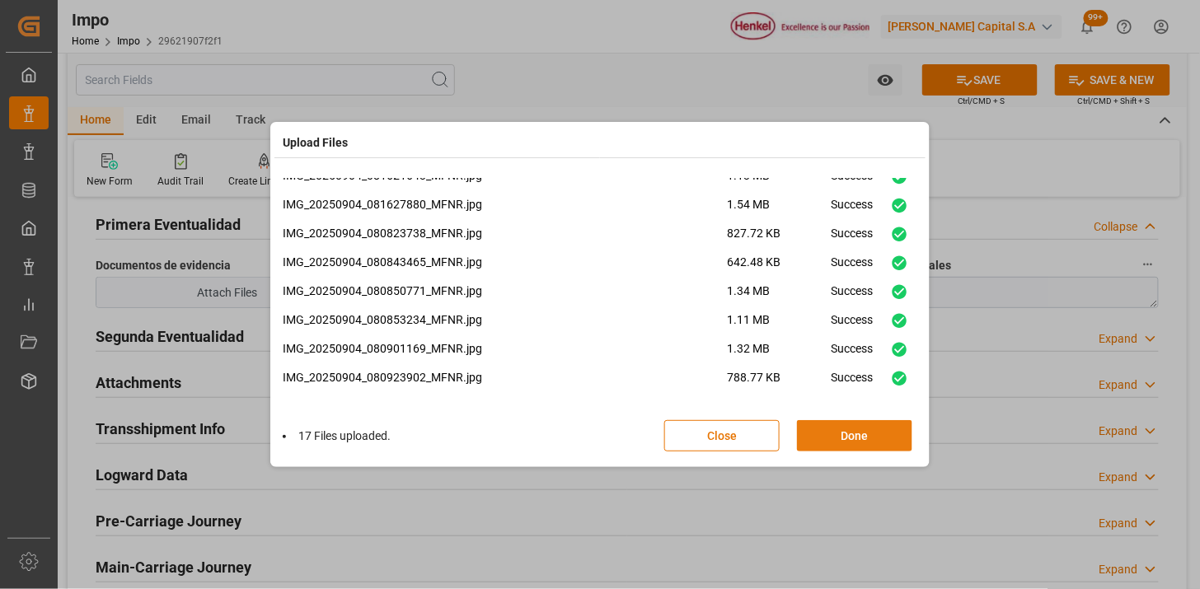
click at [845, 443] on button "Done" at bounding box center [854, 435] width 115 height 31
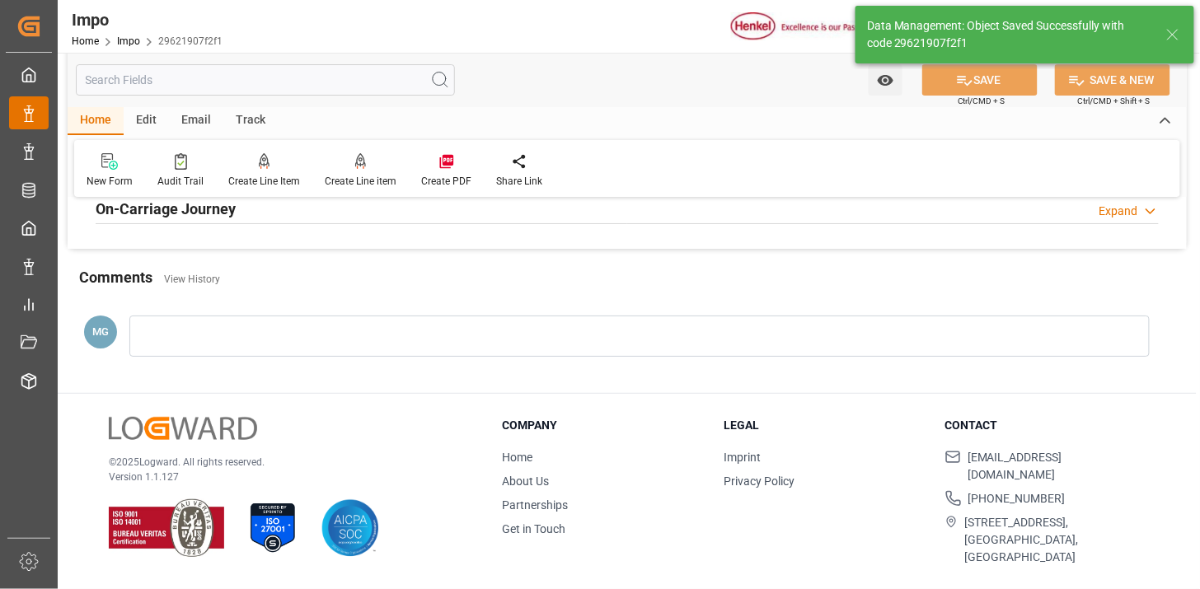
scroll to position [1352, 0]
